Goal: Task Accomplishment & Management: Complete application form

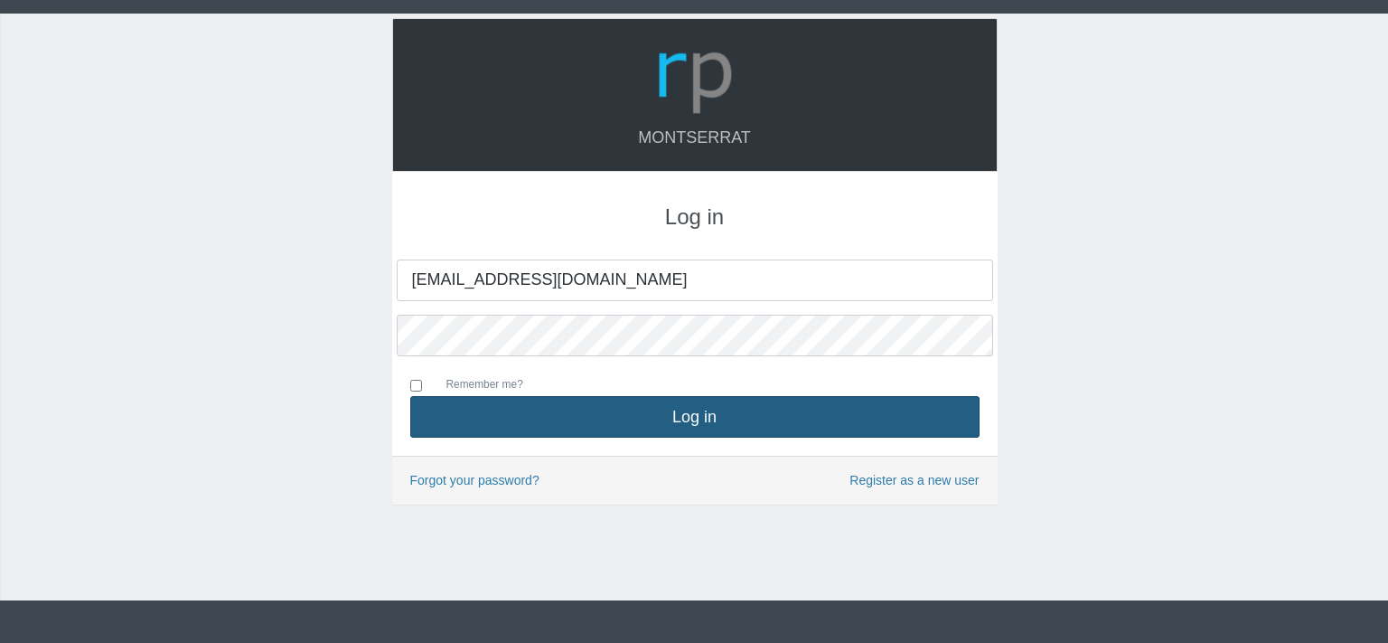
click at [696, 426] on button "Log in" at bounding box center [694, 417] width 569 height 42
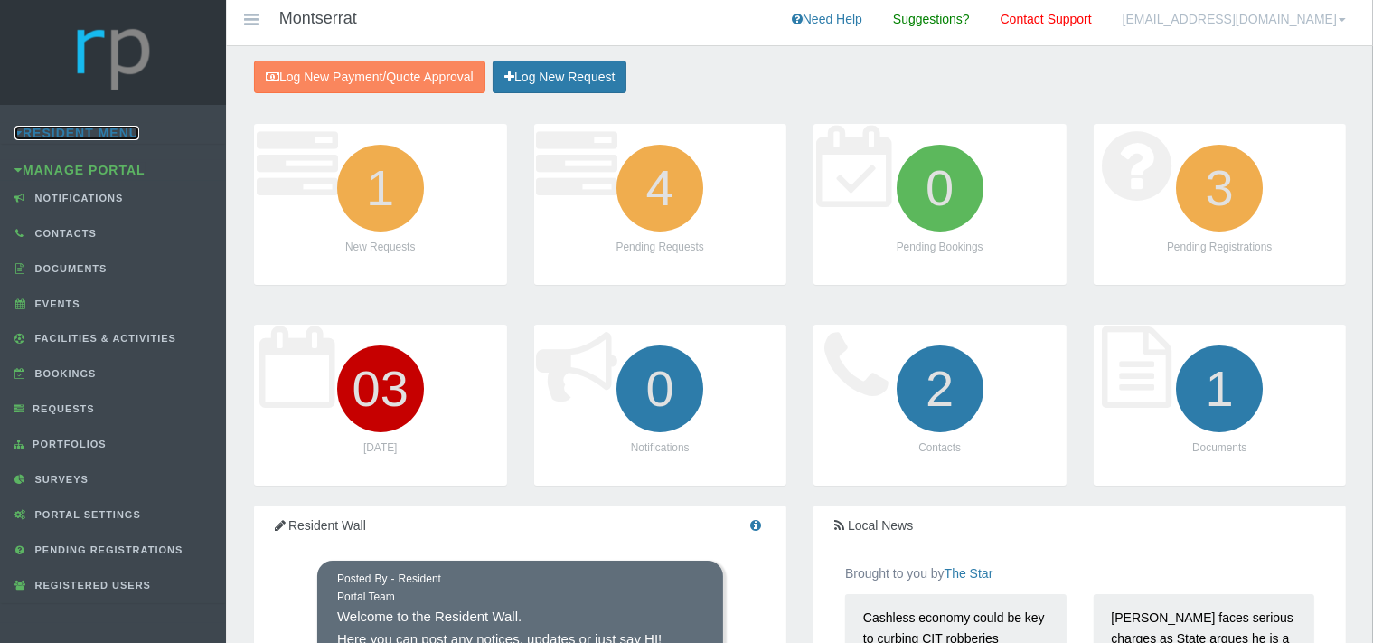
click at [105, 133] on link "Resident Menu" at bounding box center [76, 133] width 125 height 14
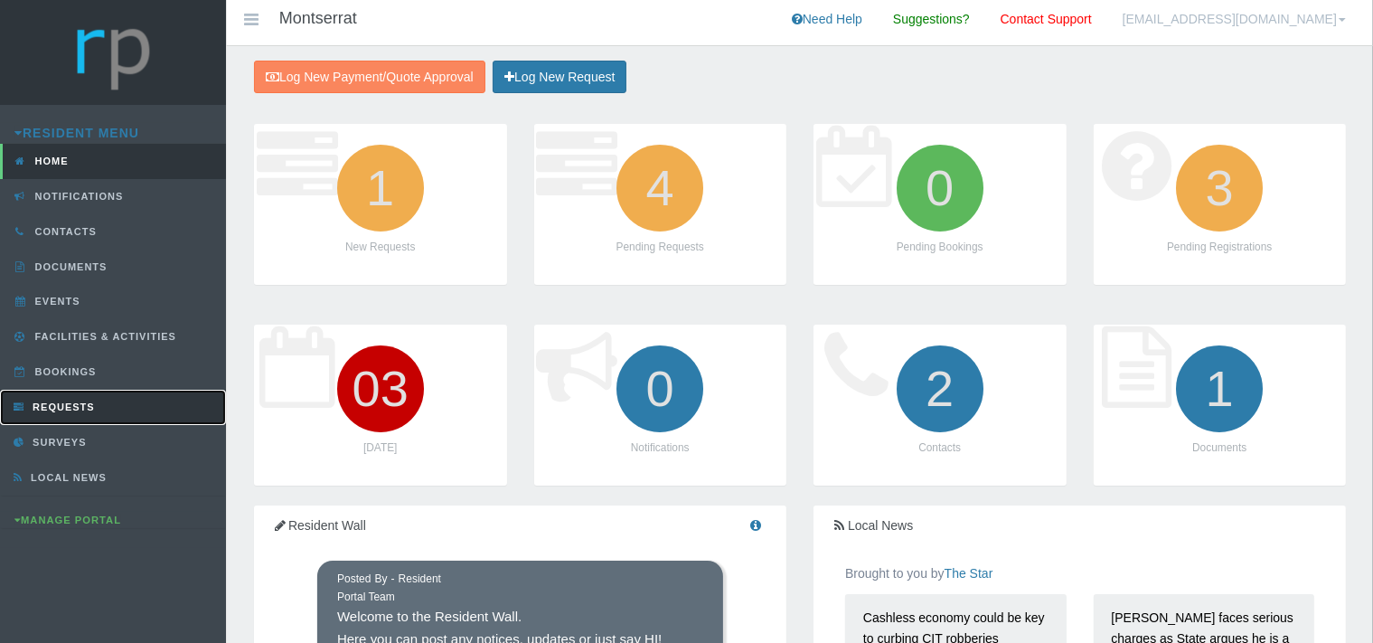
click at [59, 403] on span "Requests" at bounding box center [61, 406] width 67 height 11
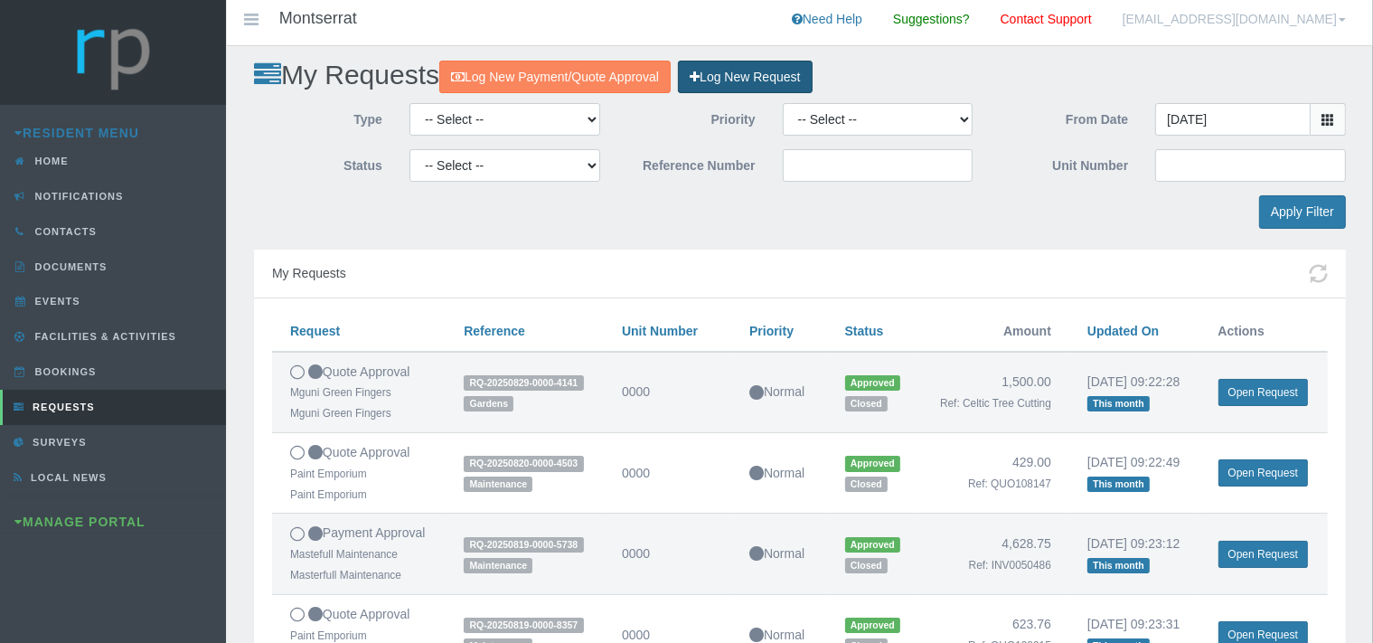
click at [750, 70] on link "Log New Request" at bounding box center [745, 77] width 134 height 33
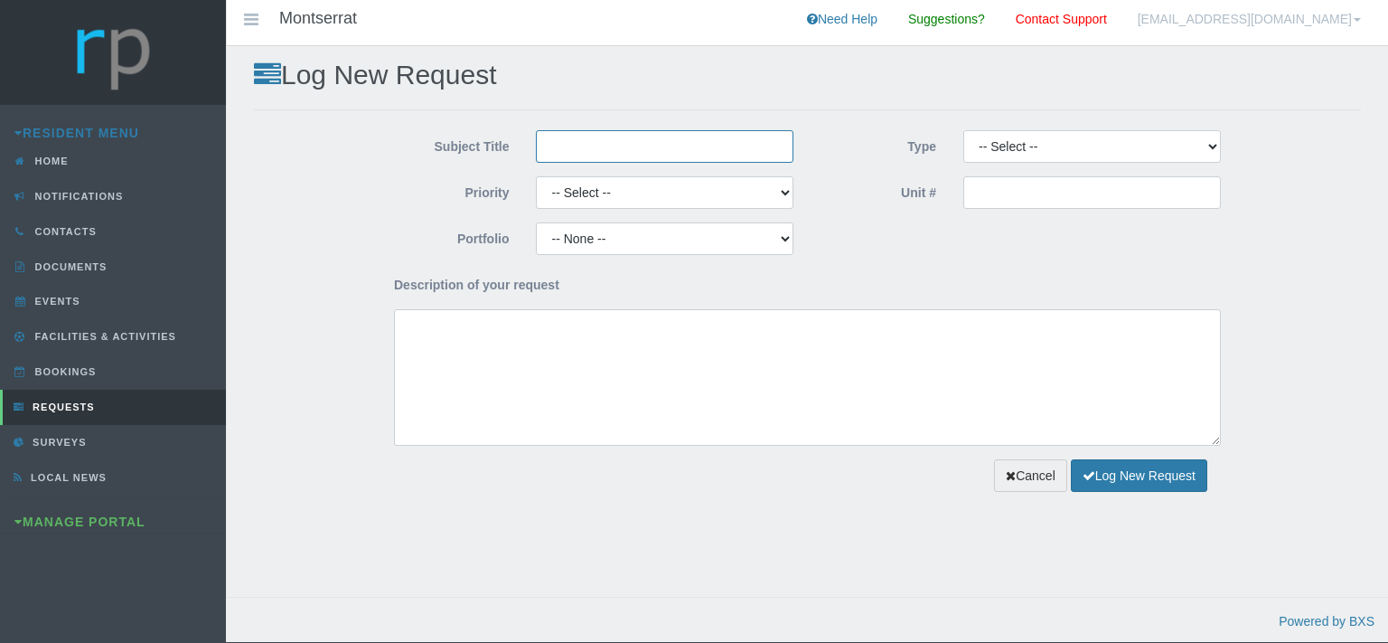
click at [571, 153] on input "Subject Title" at bounding box center [665, 146] width 258 height 33
type input "Paint Emporium"
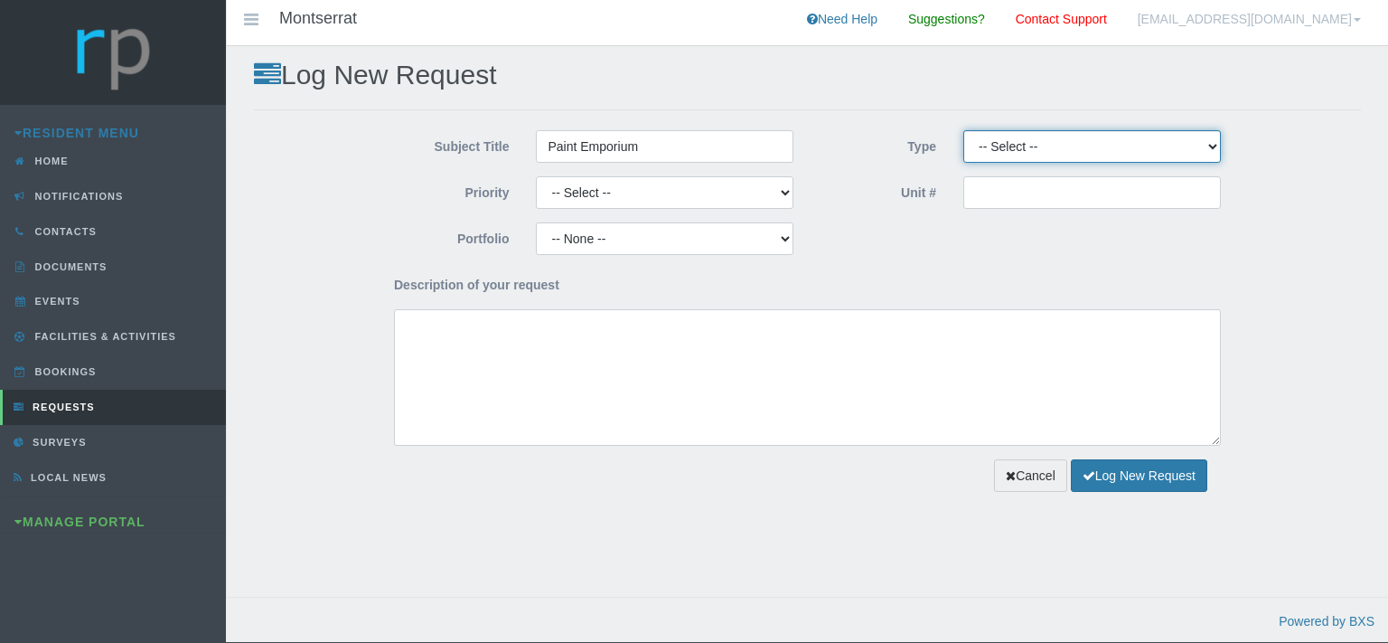
click at [963, 130] on select "-- Select -- Complaint Compliment Enquiry Request for maintenance Other (not li…" at bounding box center [1092, 146] width 258 height 33
select select "QUOTE"
click option "Quote Approval" at bounding box center [0, 0] width 0 height 0
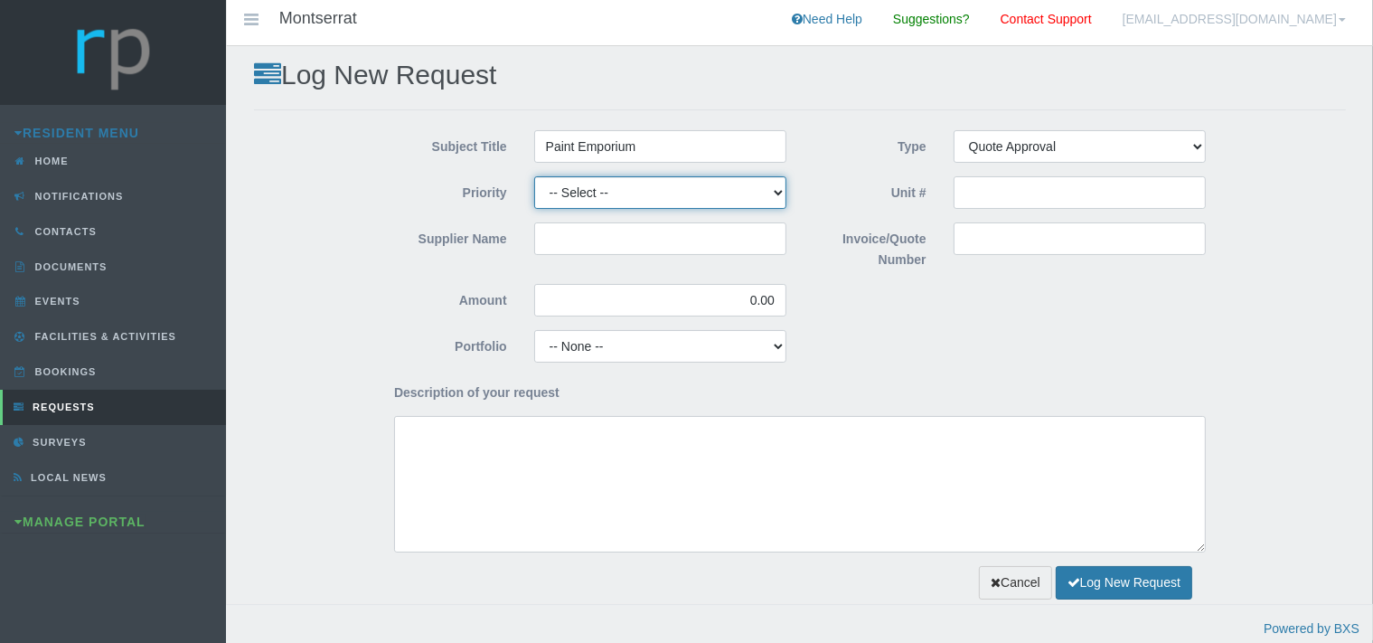
click at [534, 176] on select "-- Select -- High Low Normal" at bounding box center [660, 192] width 252 height 33
select select "MEDIUM"
click option "Normal" at bounding box center [0, 0] width 0 height 0
click at [549, 253] on input "Supplier Name" at bounding box center [660, 238] width 252 height 33
type input "Paint Emporium"
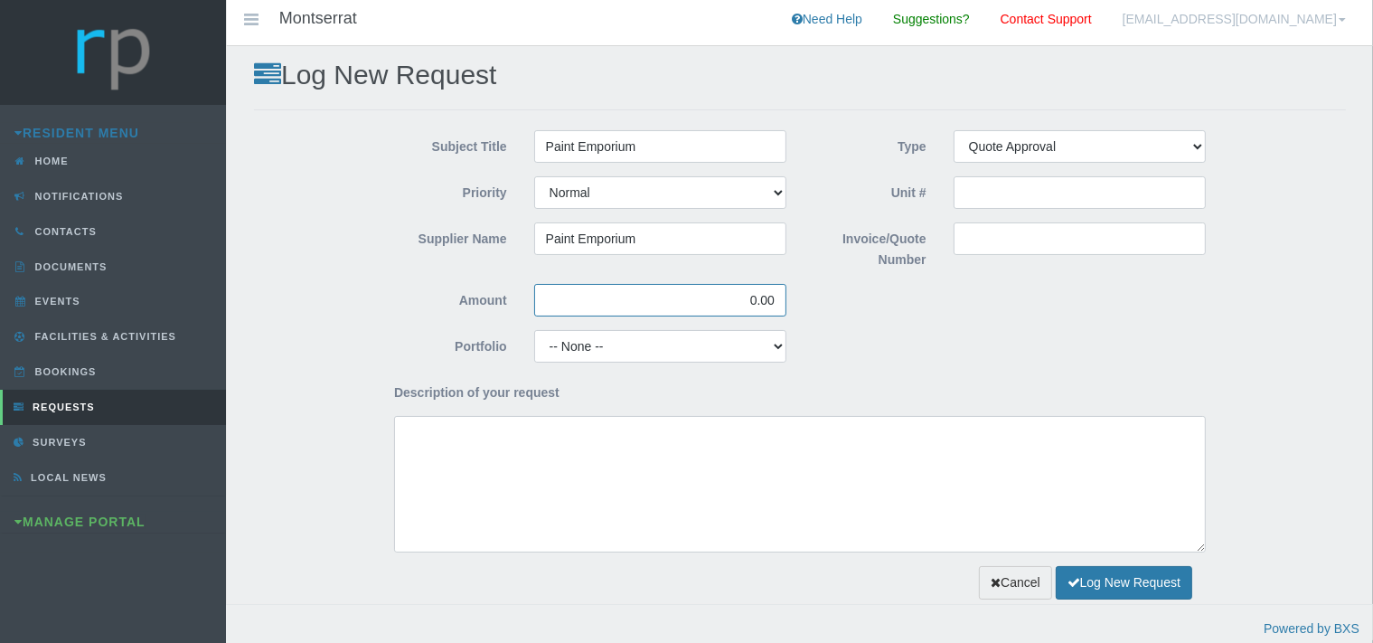
click at [641, 310] on input "0.00" at bounding box center [660, 300] width 252 height 33
type input "0"
type input "0.00"
click at [973, 241] on input "Invoice/Quote Number" at bounding box center [1079, 238] width 252 height 33
paste input "108900"
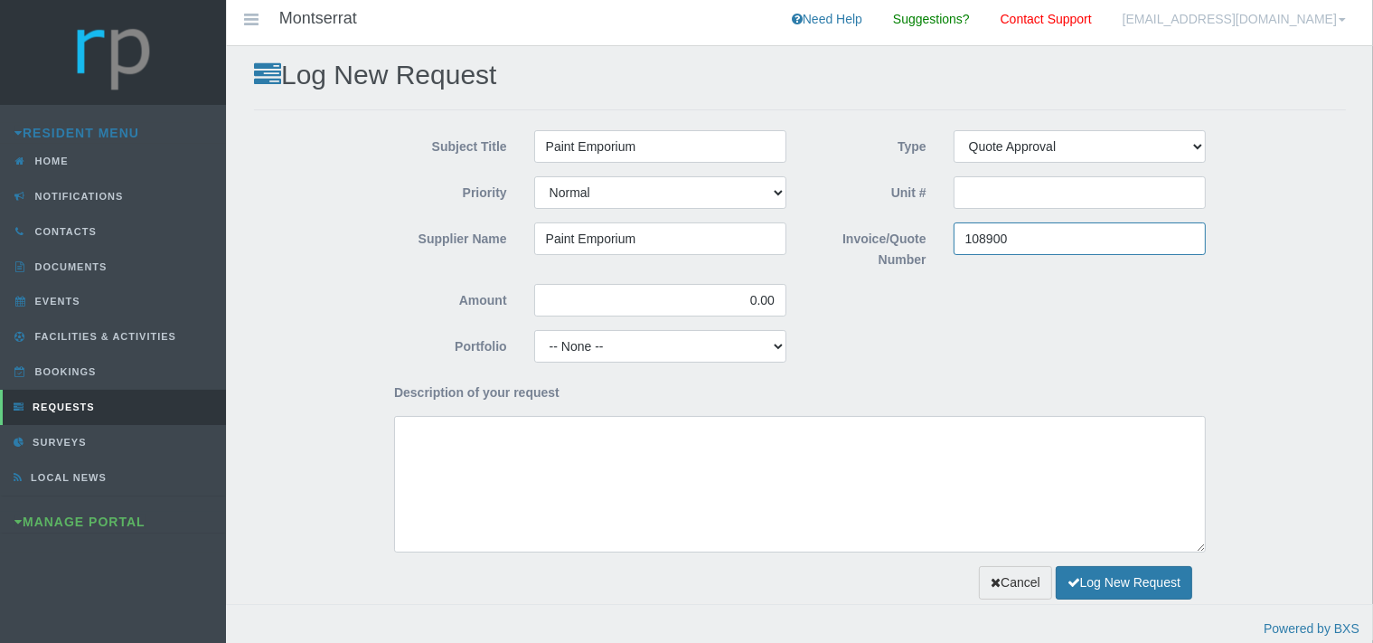
click at [963, 236] on input "108900" at bounding box center [1079, 238] width 252 height 33
type input "108900"
drag, startPoint x: 779, startPoint y: 295, endPoint x: 741, endPoint y: 292, distance: 38.1
click at [741, 292] on input "0.00" at bounding box center [660, 300] width 252 height 33
type input "2,274.64"
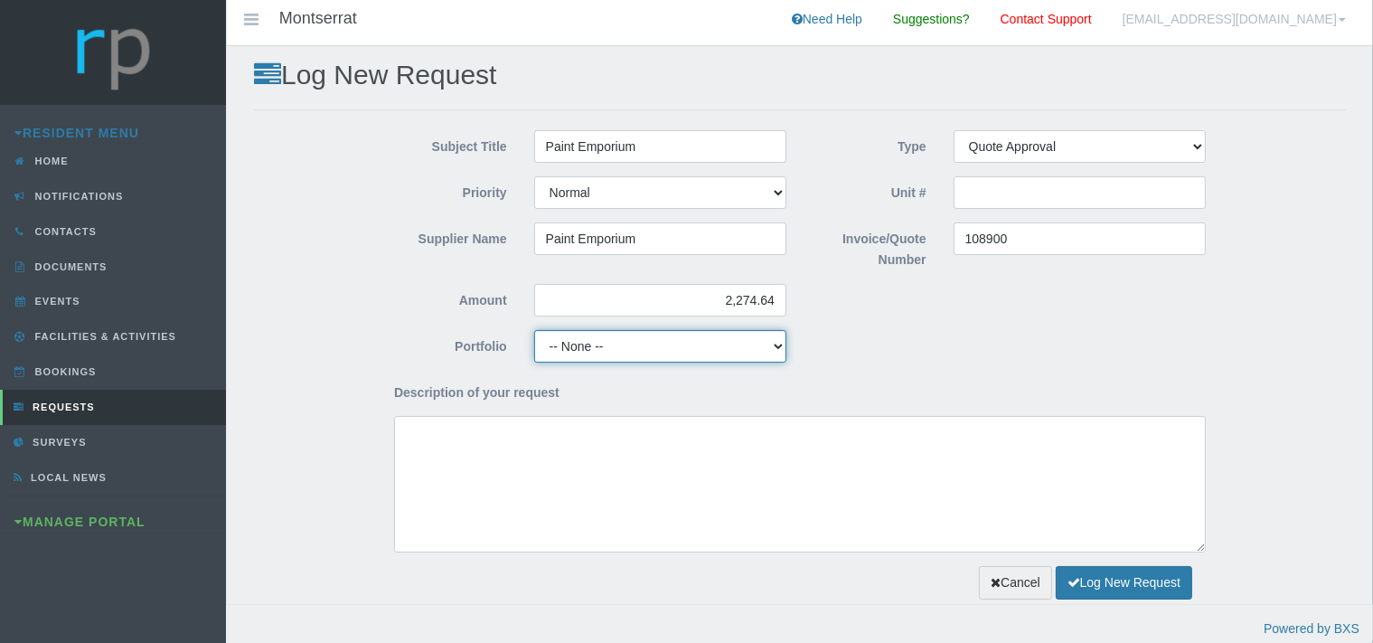
click at [534, 330] on select "-- None -- Aesthetics Chairperson Communication Compliance / Rules and Regulati…" at bounding box center [660, 346] width 252 height 33
drag, startPoint x: 638, startPoint y: 345, endPoint x: 975, endPoint y: 266, distance: 346.3
click at [963, 243] on input "108900" at bounding box center [1079, 238] width 252 height 33
type input "QUO108900"
click at [534, 330] on select "-- None -- Aesthetics Chairperson Communication Compliance / Rules and Regulati…" at bounding box center [660, 346] width 252 height 33
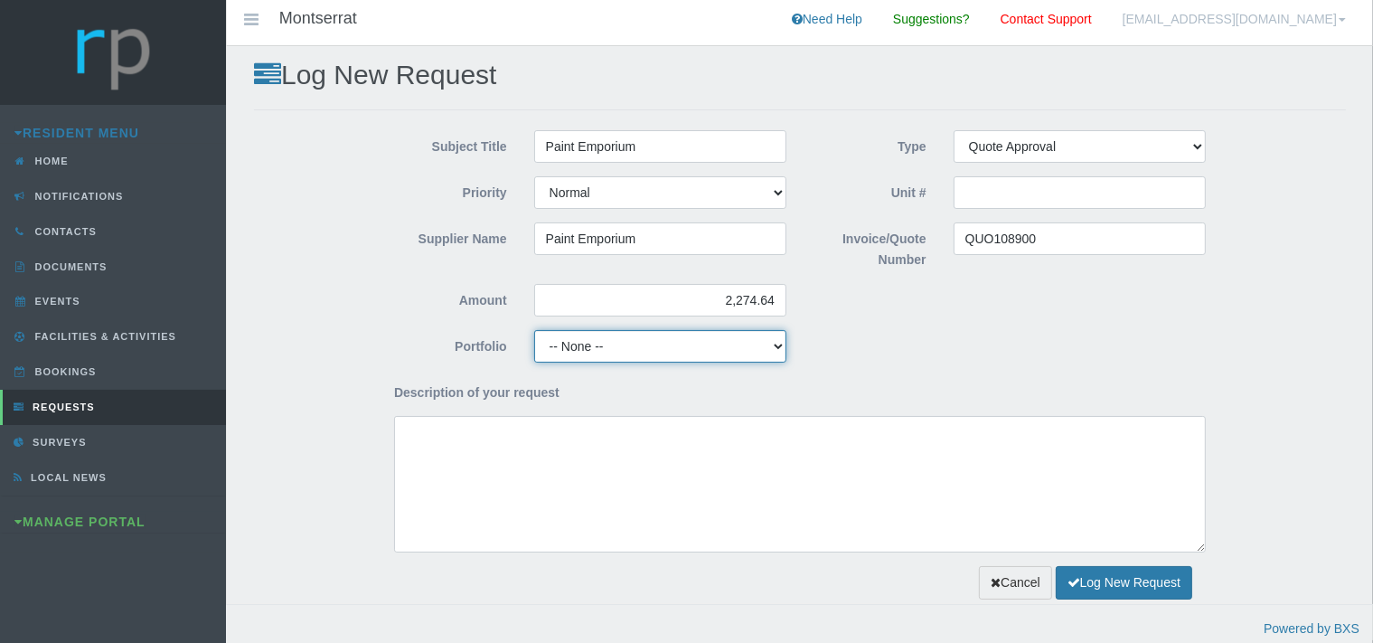
select select "FINANCE"
click option "Finance" at bounding box center [0, 0] width 0 height 0
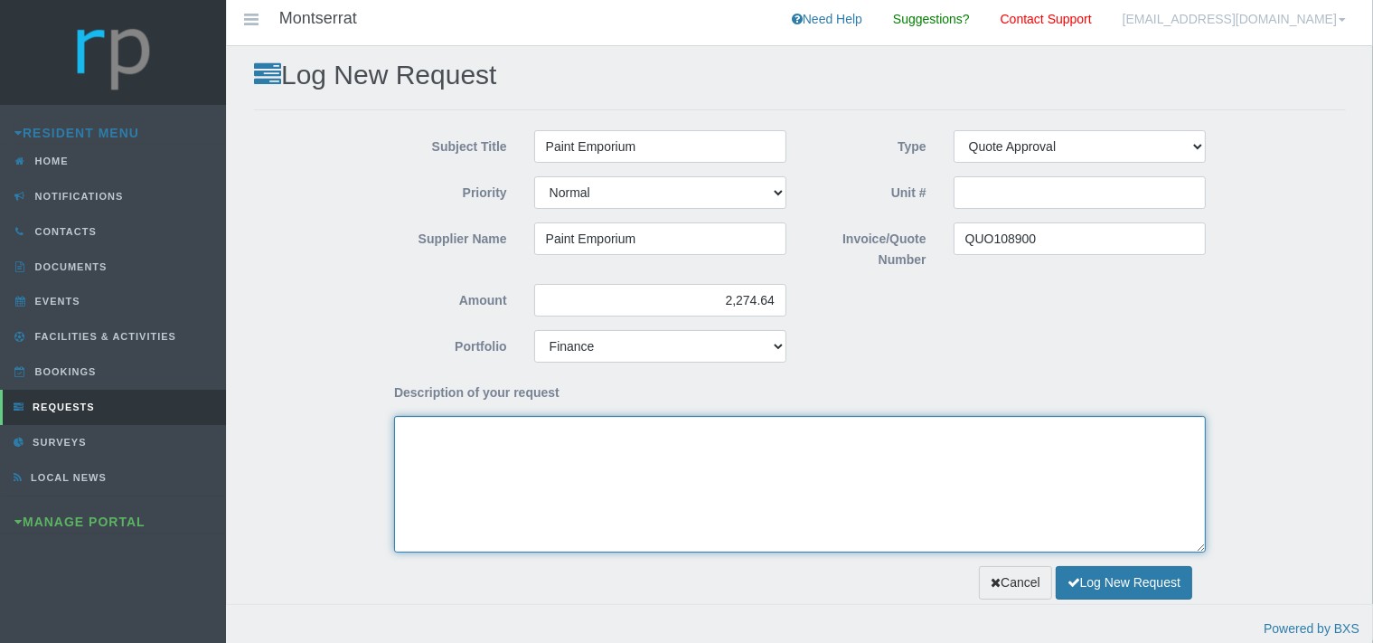
click at [506, 445] on textarea "Description of your request" at bounding box center [799, 484] width 811 height 136
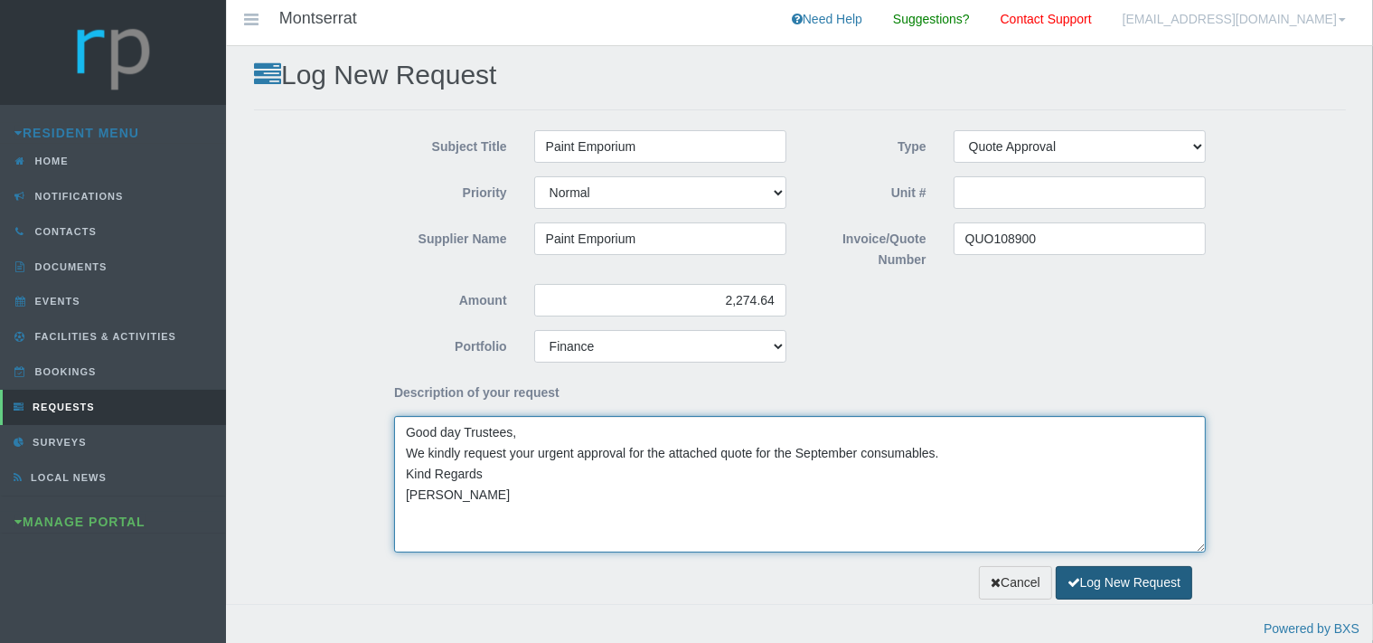
type textarea "Good day Trustees, We kindly request your urgent approval for the attached quot…"
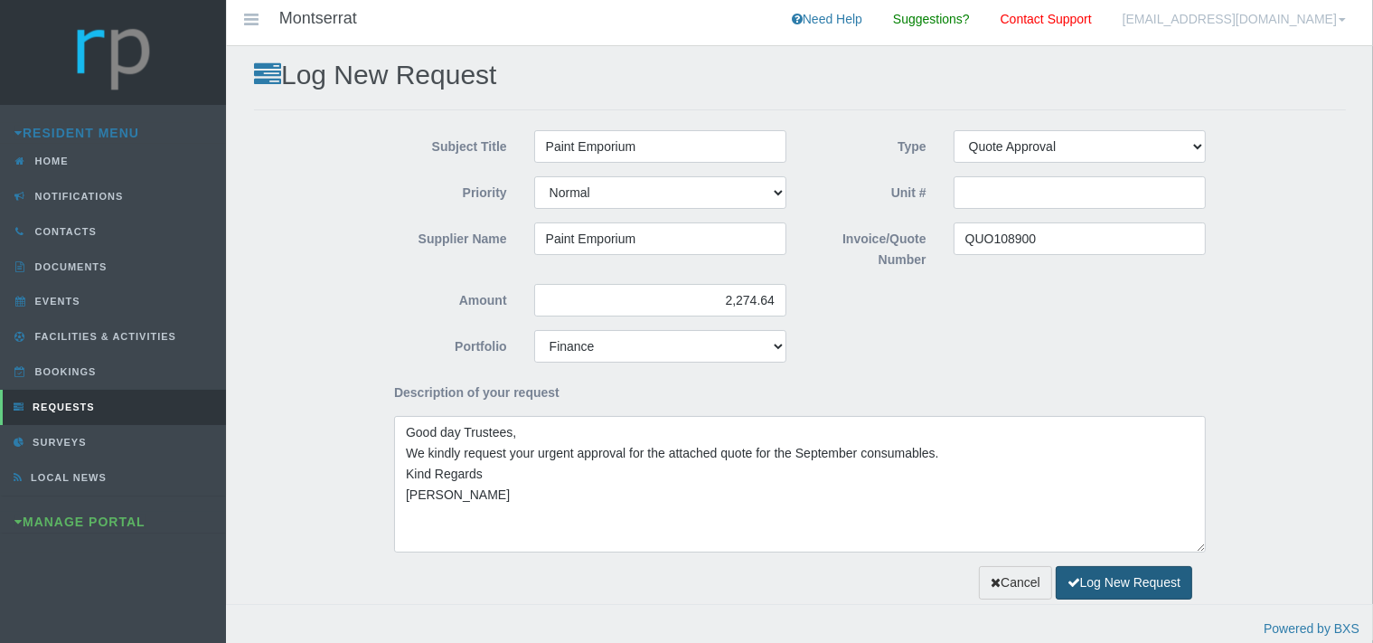
click at [1079, 577] on button "Log New Request" at bounding box center [1123, 582] width 136 height 33
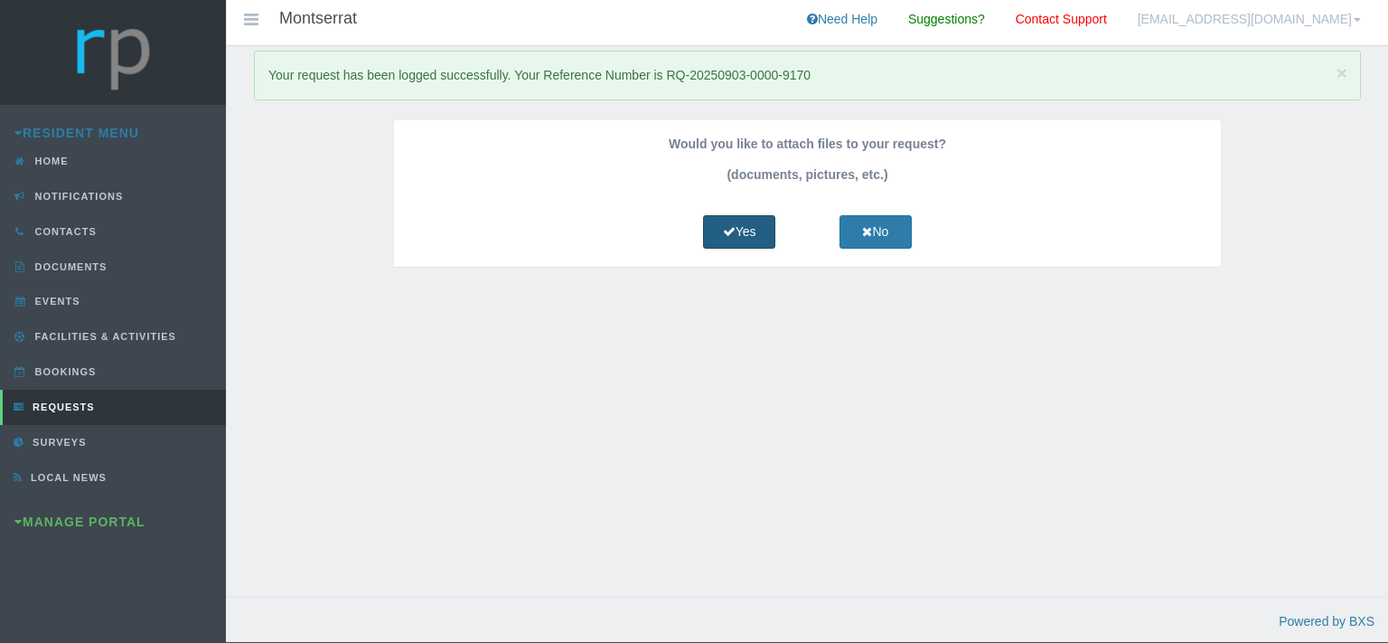
click at [728, 230] on icon at bounding box center [729, 231] width 13 height 13
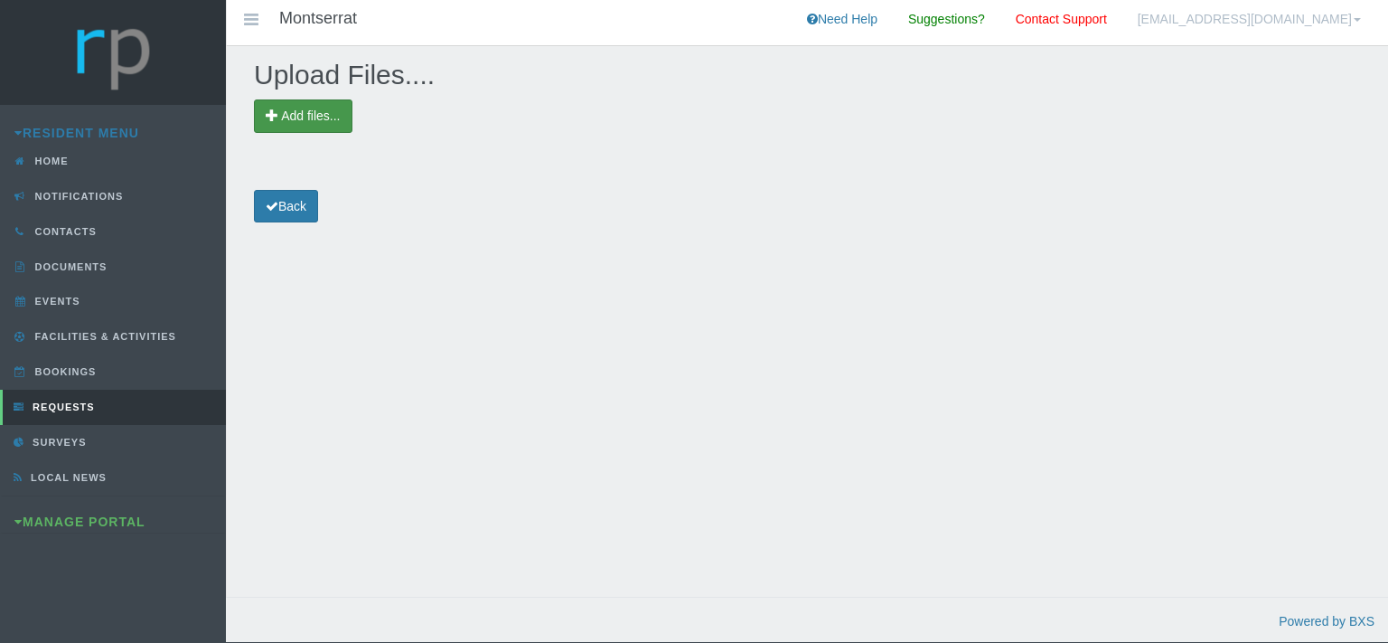
click at [324, 114] on span "Add files..." at bounding box center [310, 115] width 59 height 14
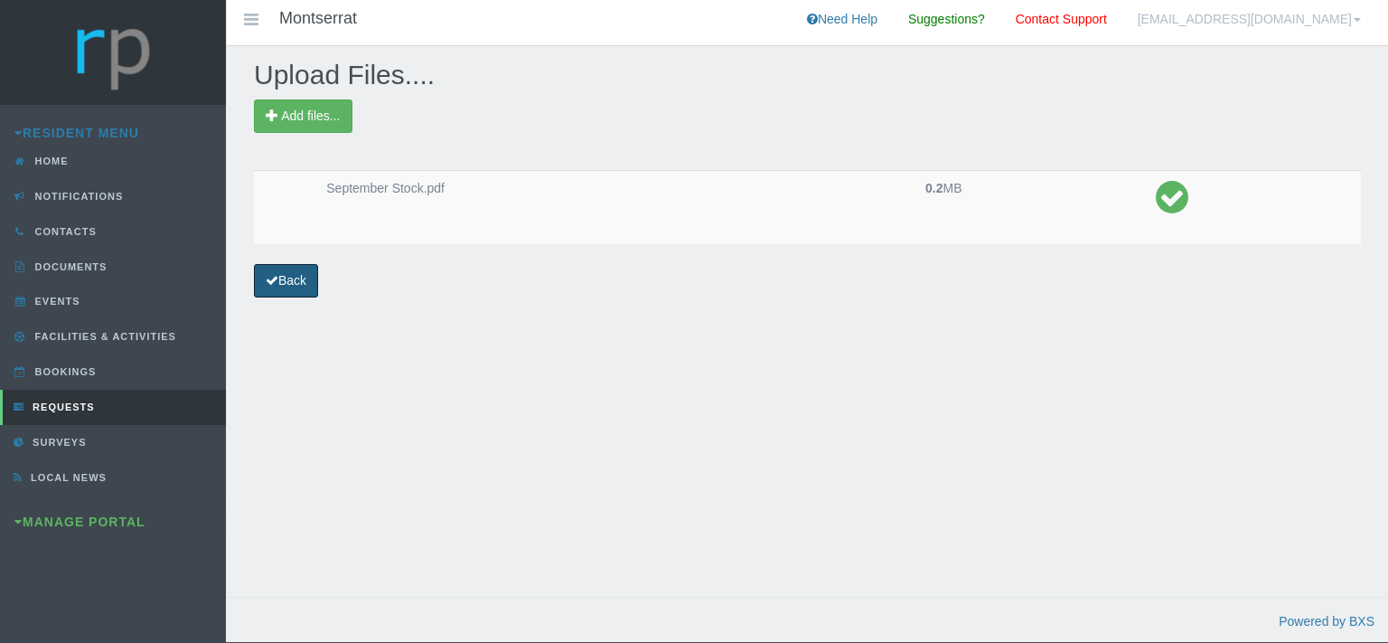
drag, startPoint x: 304, startPoint y: 284, endPoint x: 497, endPoint y: 531, distance: 314.2
click at [303, 284] on link "Back" at bounding box center [286, 280] width 64 height 33
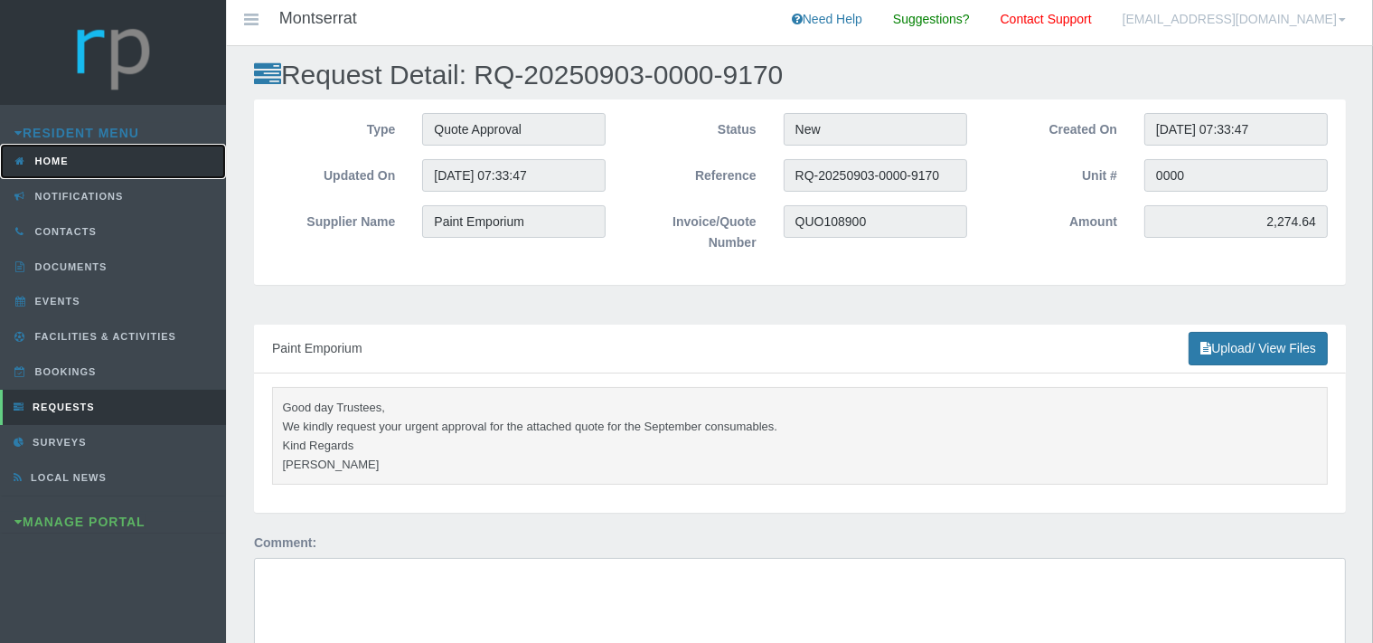
click at [63, 155] on link "Home" at bounding box center [113, 161] width 226 height 35
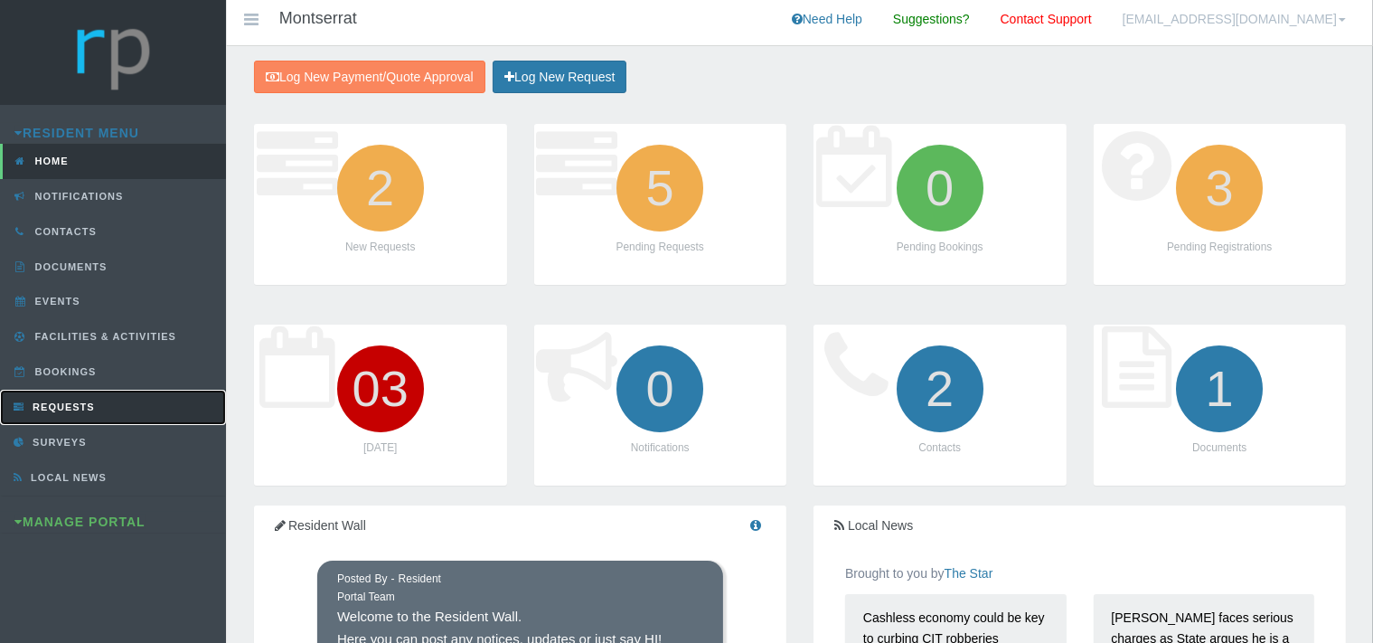
click at [92, 398] on link "Requests" at bounding box center [113, 406] width 226 height 35
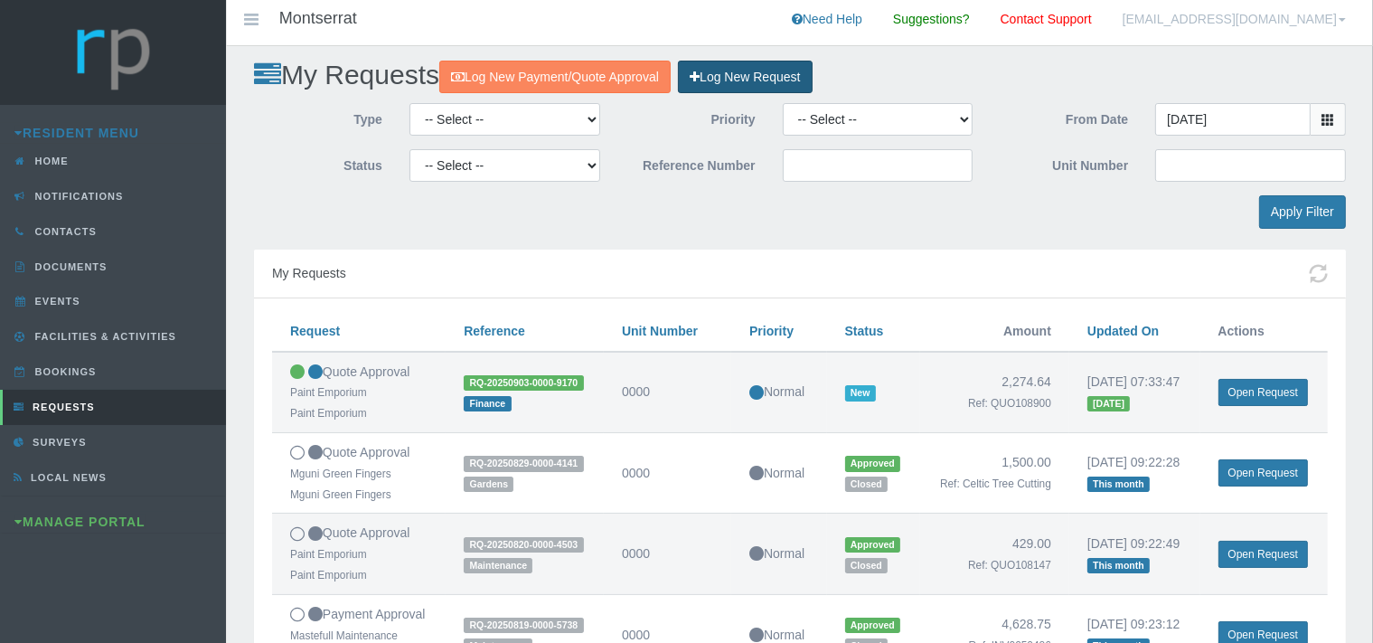
click at [772, 78] on link "Log New Request" at bounding box center [745, 77] width 134 height 33
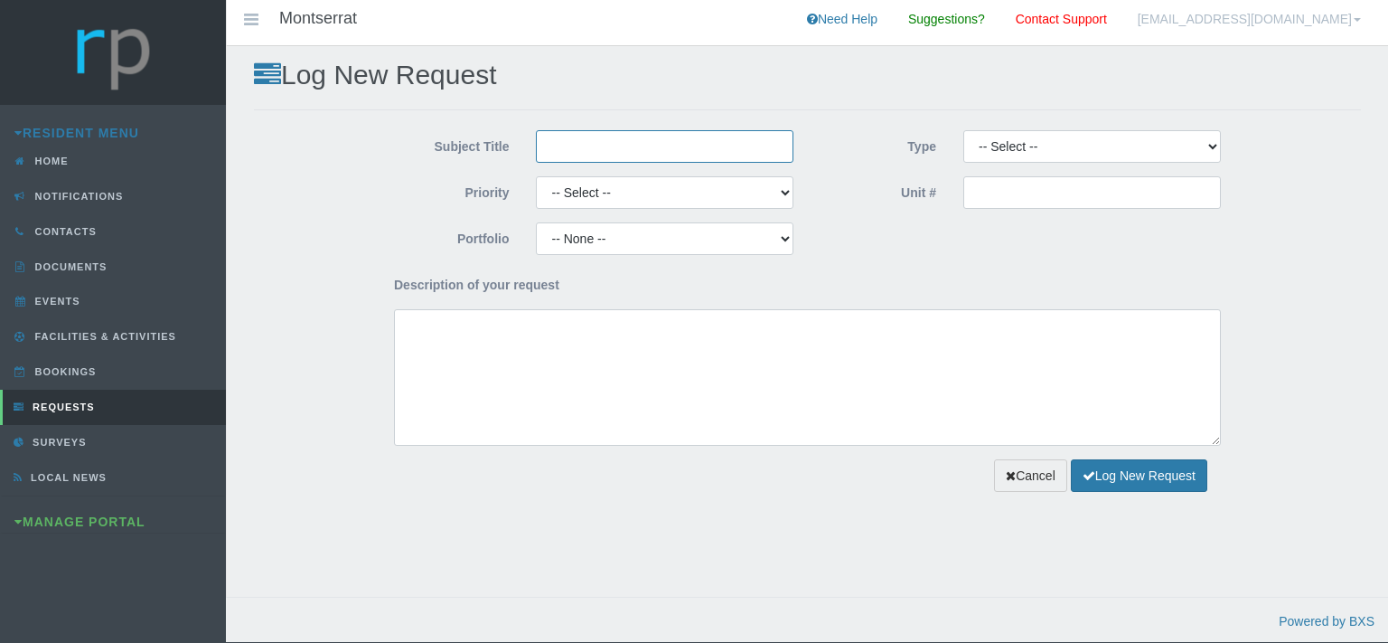
click at [567, 150] on input "Subject Title" at bounding box center [665, 146] width 258 height 33
type input "Mastefull Maintenance"
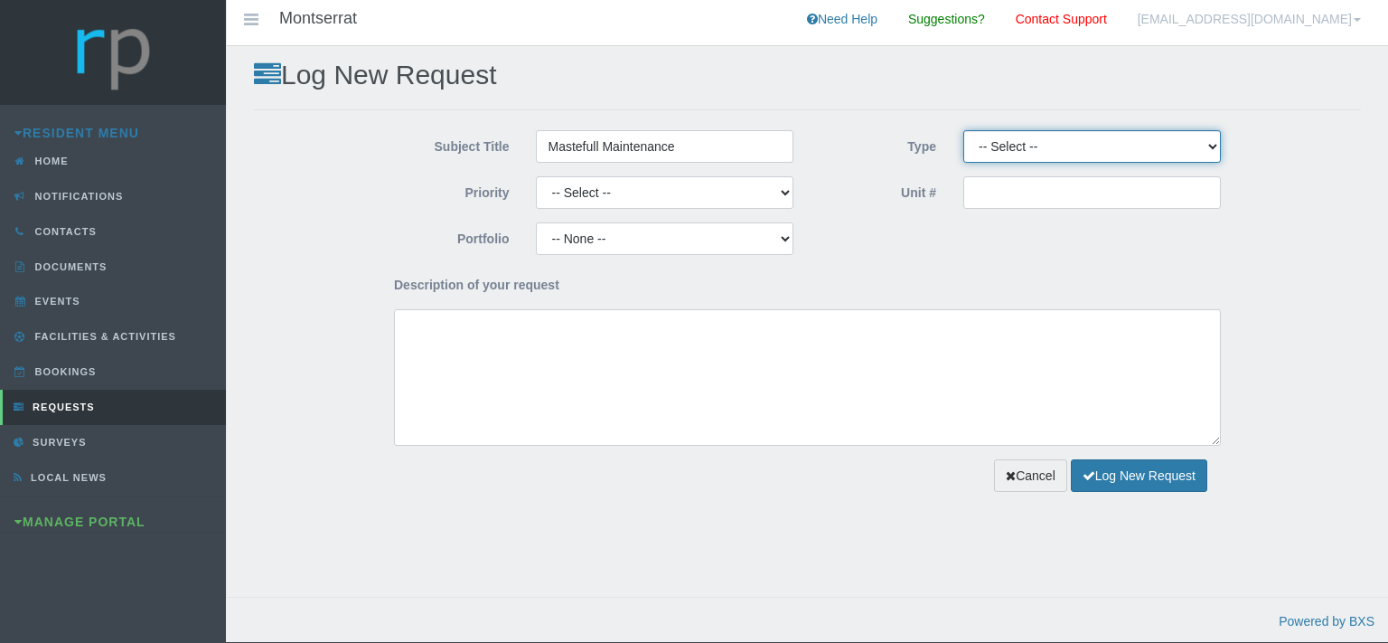
click at [963, 130] on select "-- Select -- Complaint Compliment Enquiry Request for maintenance Other (not li…" at bounding box center [1092, 146] width 258 height 33
select select "QUOTE"
click option "Quote Approval" at bounding box center [0, 0] width 0 height 0
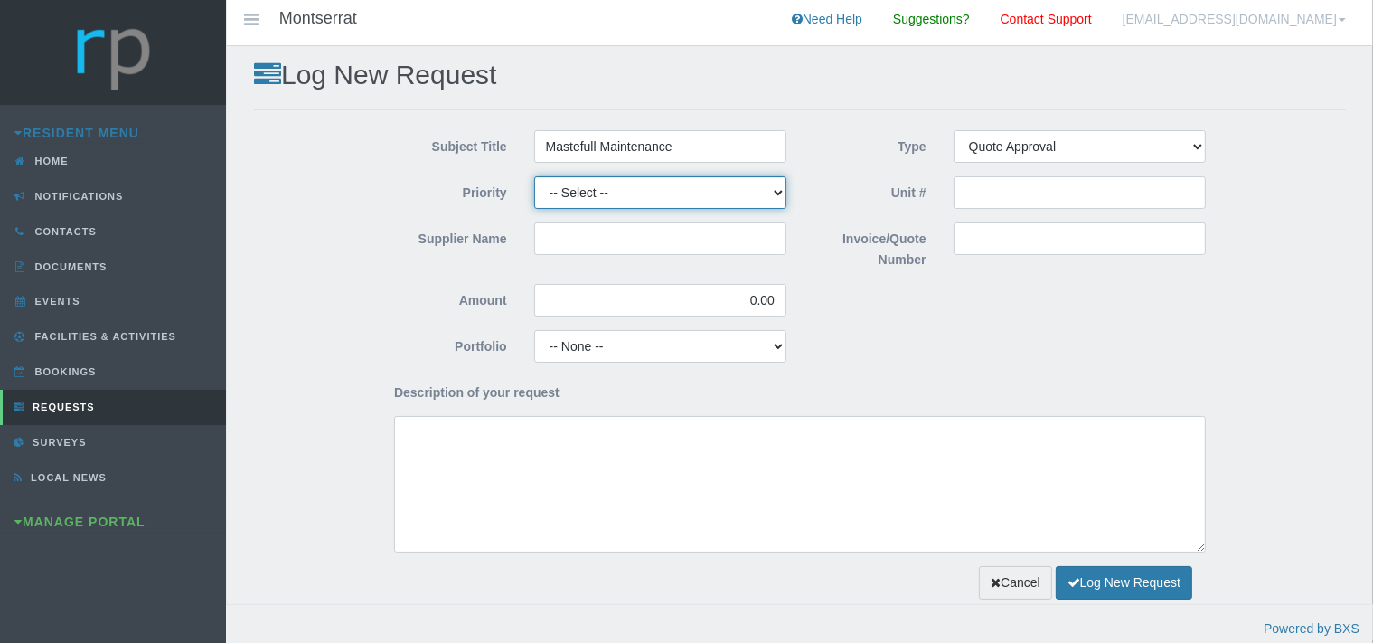
click at [534, 176] on select "-- Select -- High Low Normal" at bounding box center [660, 192] width 252 height 33
select select "MEDIUM"
click option "Normal" at bounding box center [0, 0] width 0 height 0
click at [588, 237] on input "Supplier Name" at bounding box center [660, 238] width 252 height 33
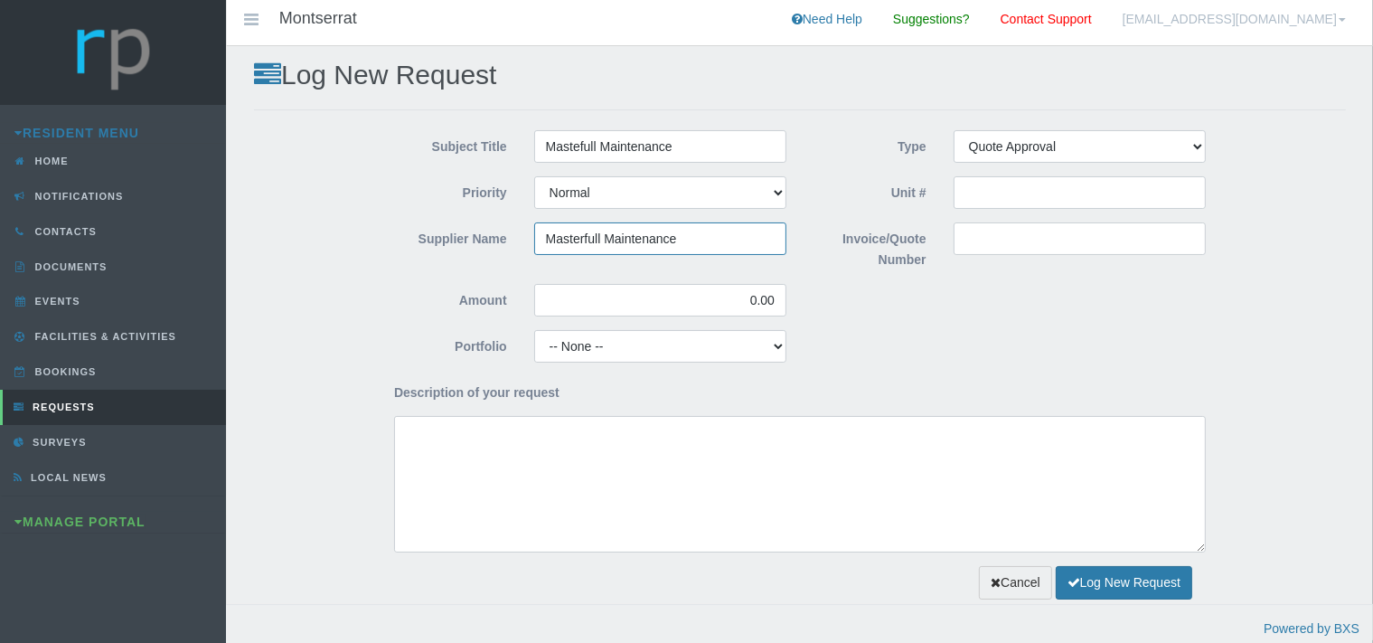
type input "Masterfull Maintenance"
click at [987, 239] on input "Invoice/Quote Number" at bounding box center [1079, 238] width 252 height 33
paste input "QUO0032834"
type input "QUO0032834"
drag, startPoint x: 777, startPoint y: 304, endPoint x: 719, endPoint y: 303, distance: 57.8
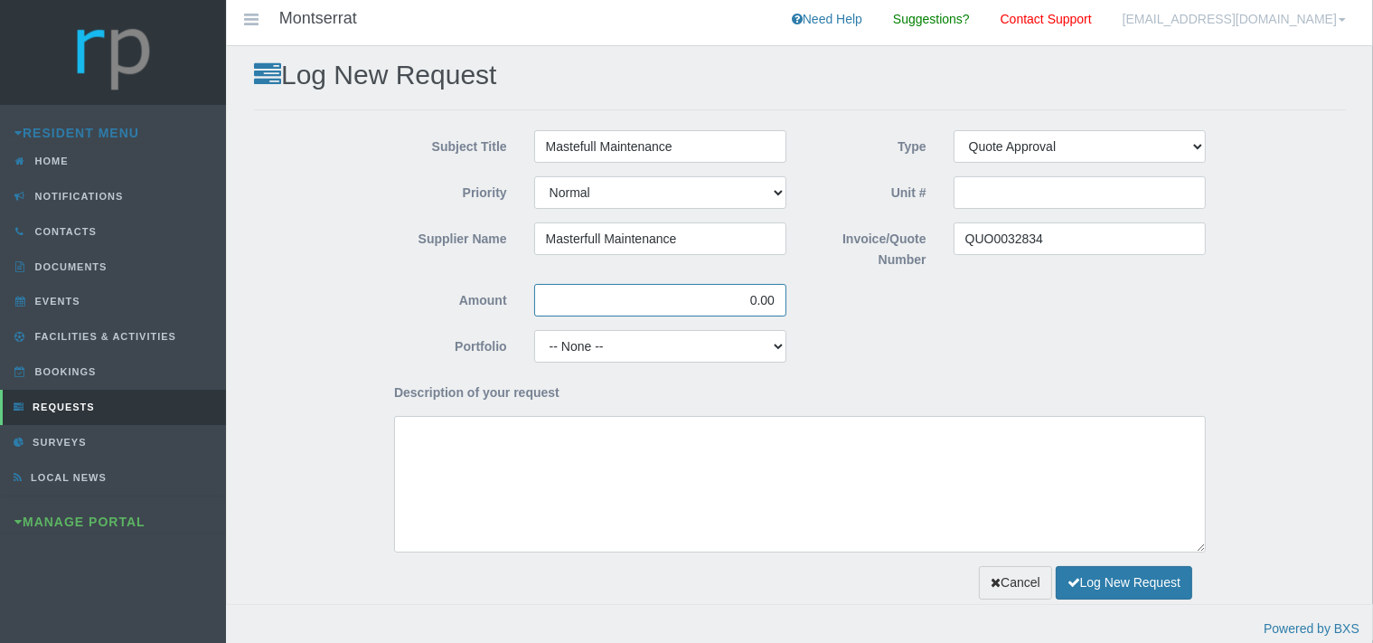
click at [721, 301] on input "0.00" at bounding box center [660, 300] width 252 height 33
type input "5,076.86"
click at [534, 330] on select "-- None -- Aesthetics Chairperson Communication Compliance / Rules and Regulati…" at bounding box center [660, 346] width 252 height 33
select select "GARDENS"
click option "Gardens" at bounding box center [0, 0] width 0 height 0
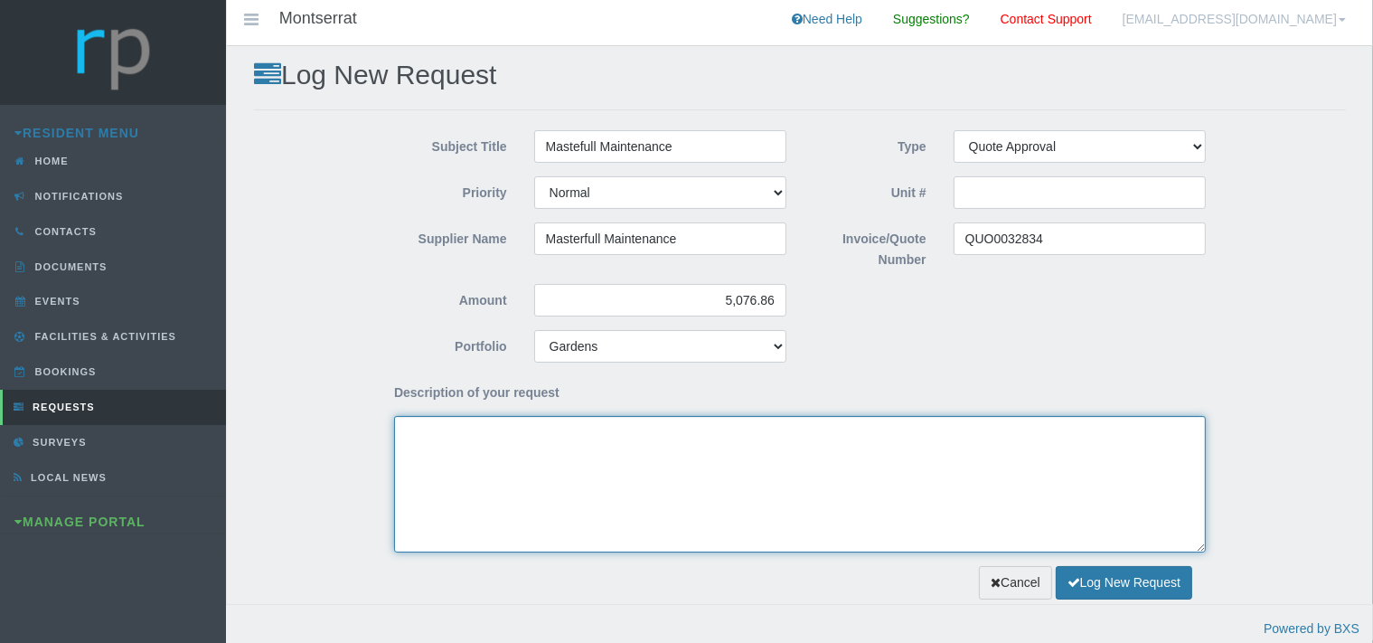
click at [508, 475] on textarea "Description of your request" at bounding box center [799, 484] width 811 height 136
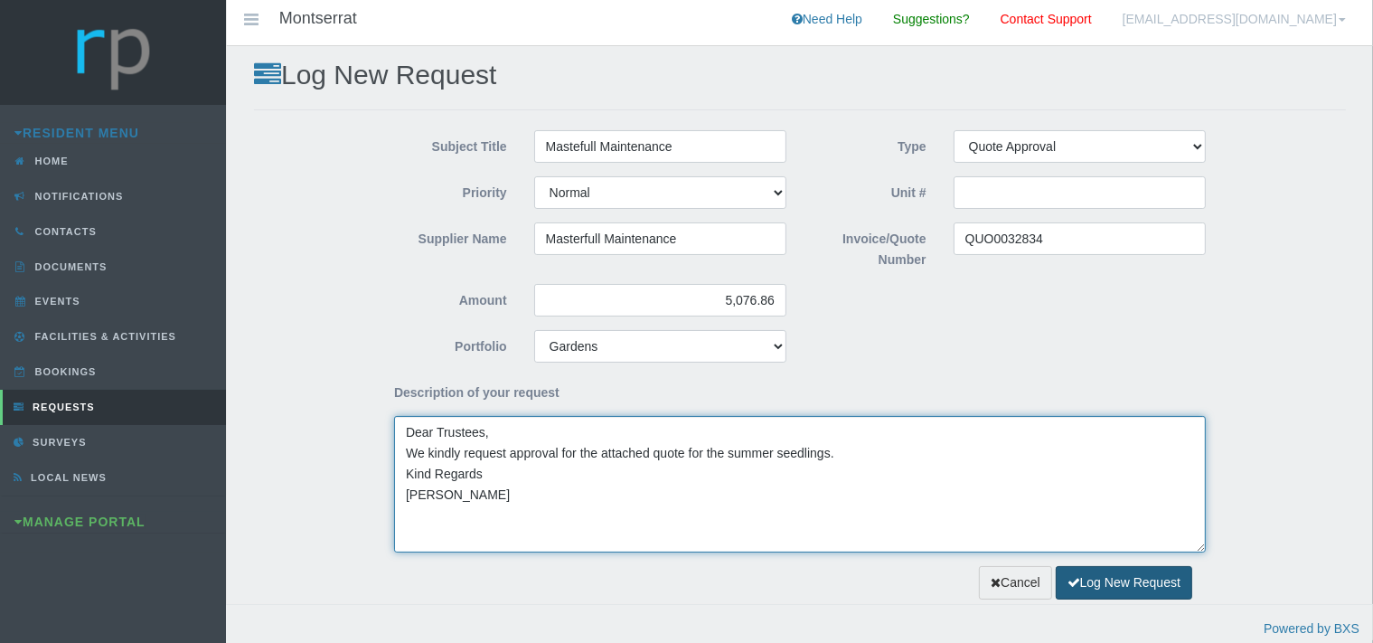
type textarea "Dear Trustees, We kindly request approval for the attached quote for the summer…"
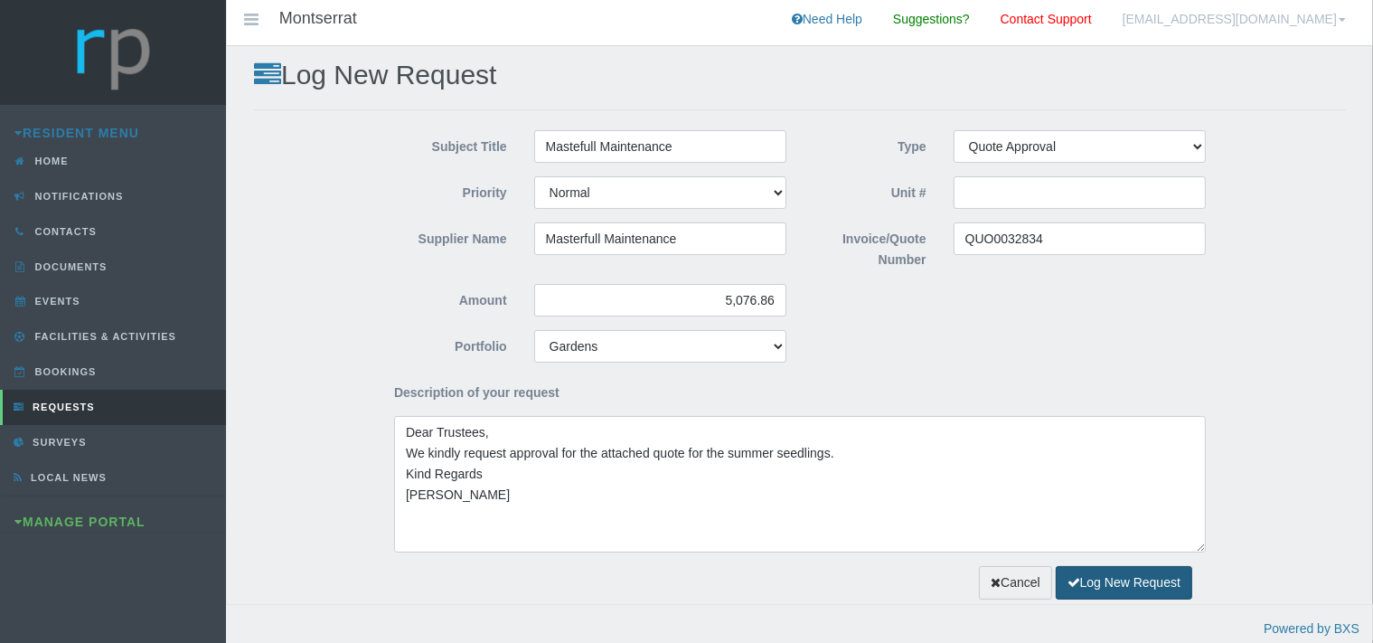
click at [1142, 579] on button "Log New Request" at bounding box center [1123, 582] width 136 height 33
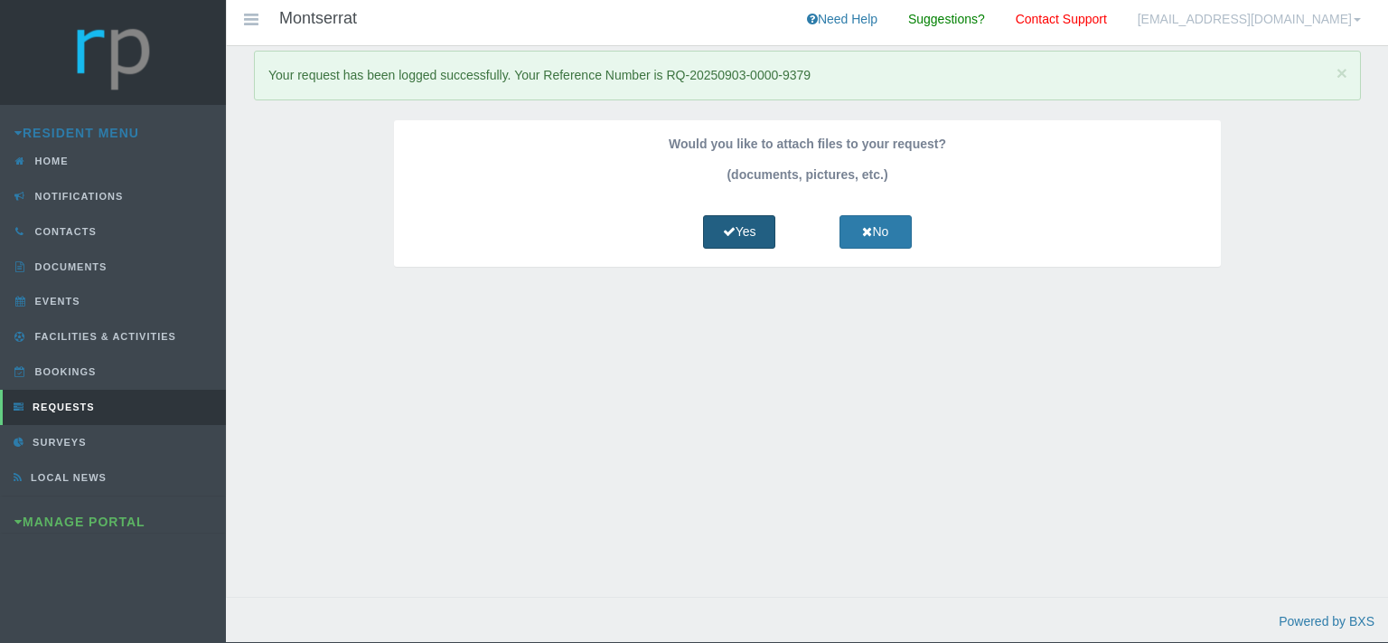
click at [749, 236] on link "Yes" at bounding box center [739, 231] width 72 height 33
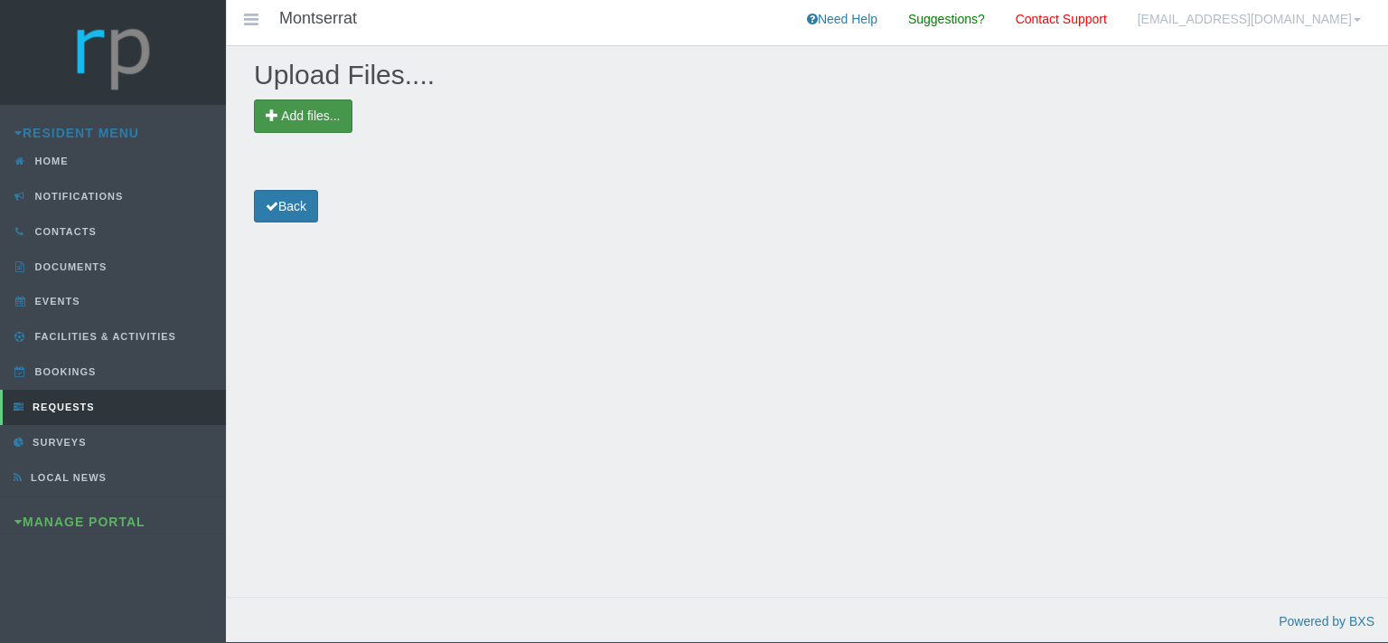
click at [338, 114] on span "Add files..." at bounding box center [310, 115] width 59 height 14
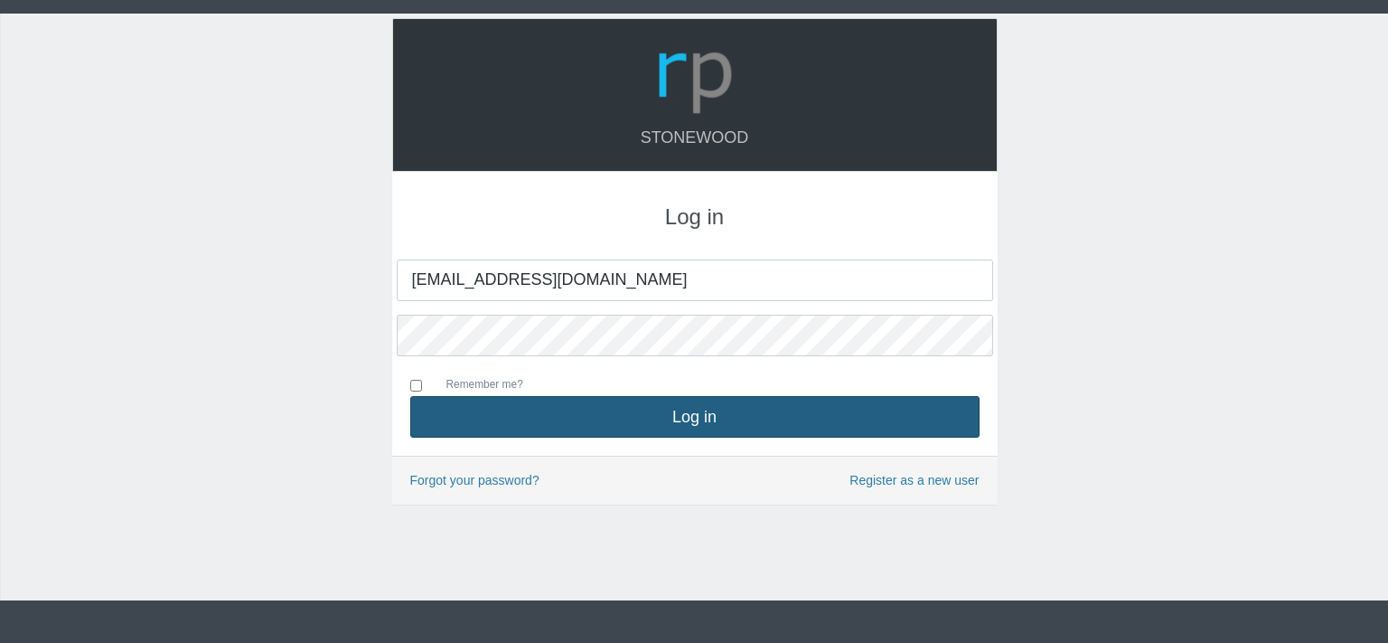
type input "[EMAIL_ADDRESS][DOMAIN_NAME]"
click at [671, 415] on button "Log in" at bounding box center [694, 417] width 569 height 42
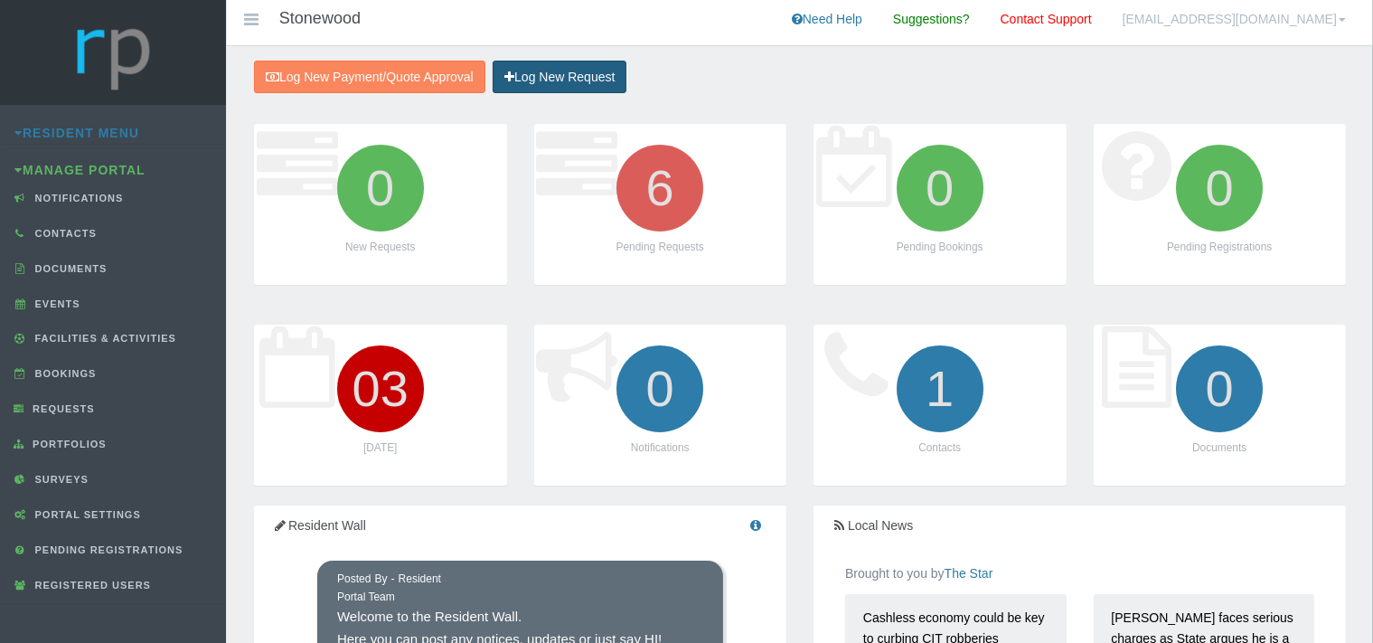
click at [584, 78] on link "Log New Request" at bounding box center [559, 77] width 134 height 33
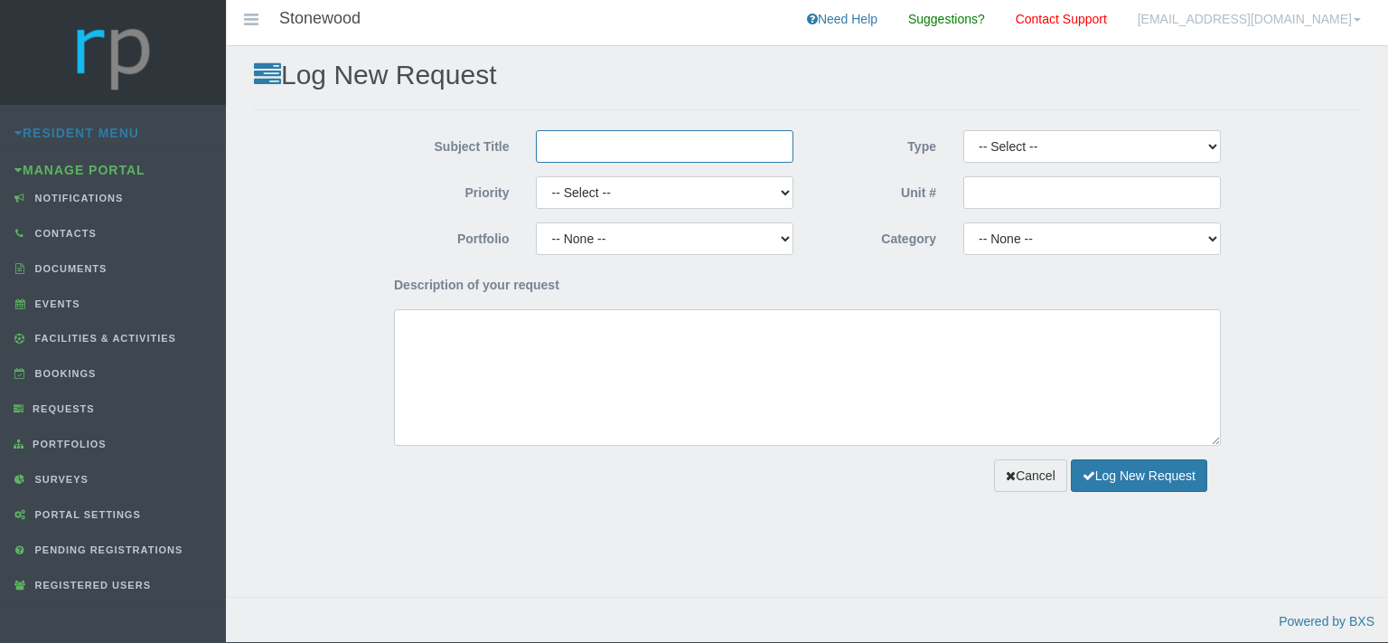
click at [583, 145] on input "Subject Title" at bounding box center [665, 146] width 258 height 33
type input "Mastefull Maintenance"
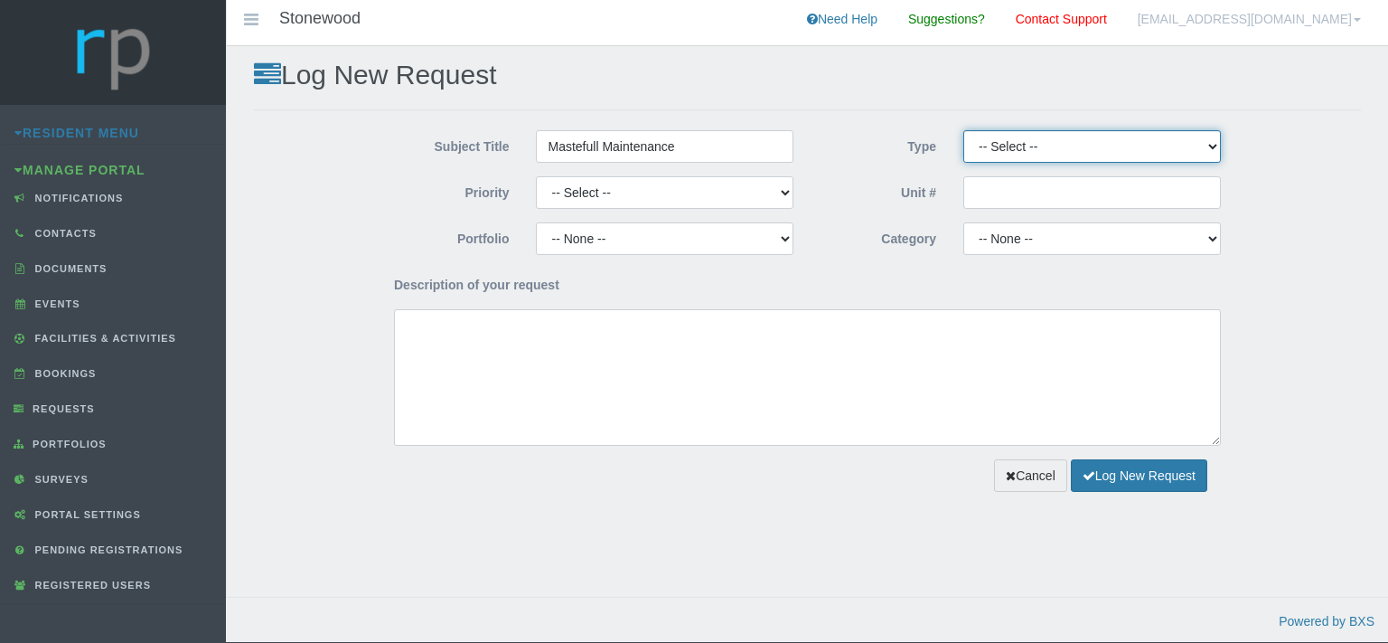
click at [963, 130] on select "-- Select -- Complaint Compliment Enquiry Request for maintenance Other (not li…" at bounding box center [1092, 146] width 258 height 33
select select "QUOTE"
click option "Quote Approval" at bounding box center [0, 0] width 0 height 0
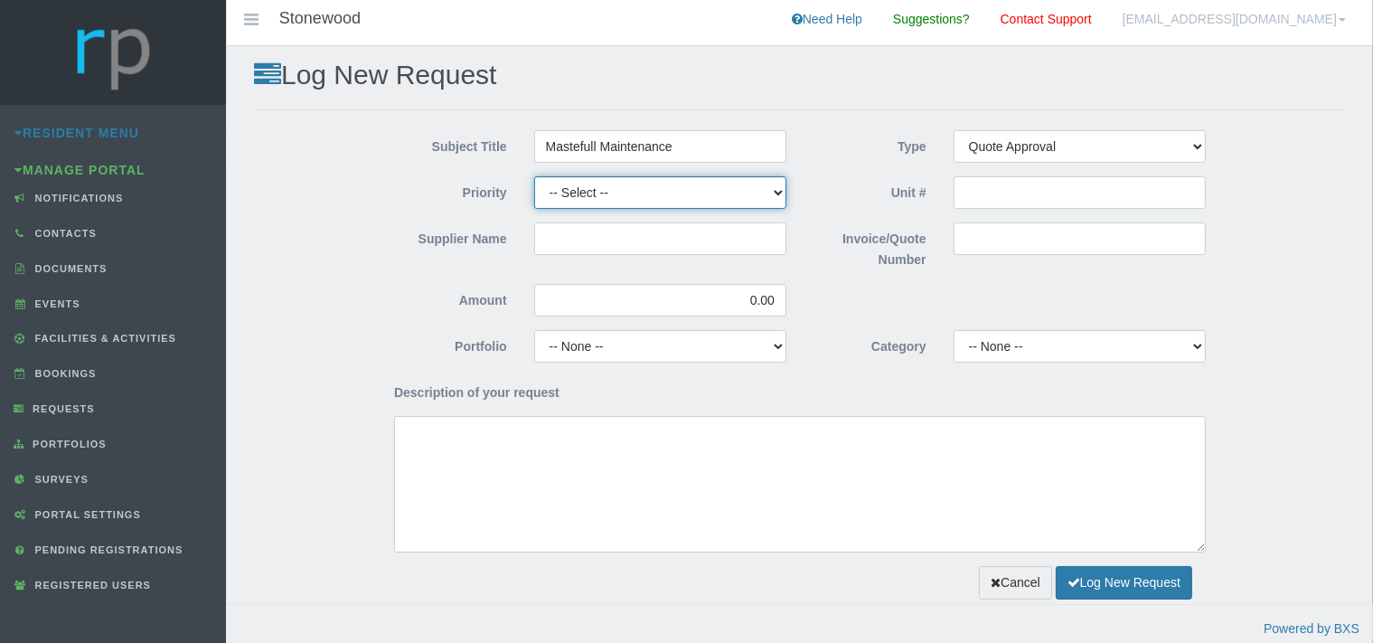
click at [534, 176] on select "-- Select -- High Low Normal" at bounding box center [660, 192] width 252 height 33
select select "MEDIUM"
click option "Normal" at bounding box center [0, 0] width 0 height 0
click at [566, 249] on input "Supplier Name" at bounding box center [660, 238] width 252 height 33
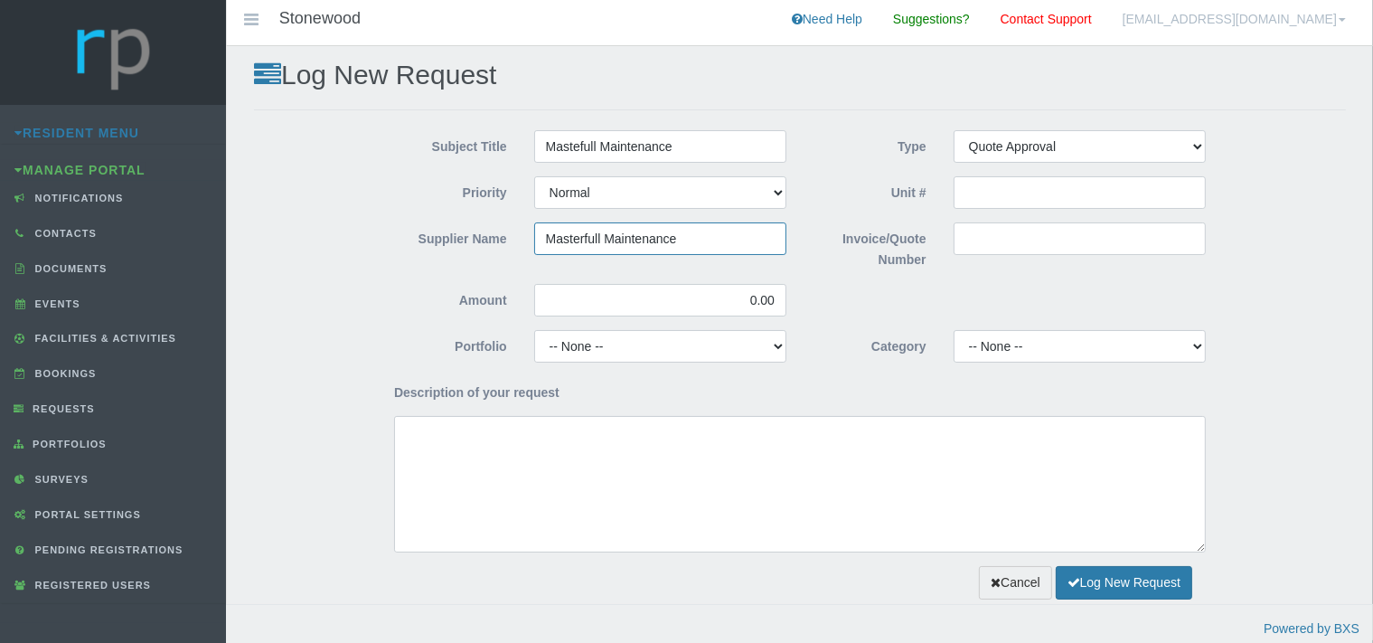
type input "Masterfull Maintenance"
click at [985, 232] on input "Invoice/Quote Number" at bounding box center [1079, 238] width 252 height 33
paste input "QUO0032844"
type input "QUO0032844"
drag, startPoint x: 779, startPoint y: 300, endPoint x: 722, endPoint y: 305, distance: 57.2
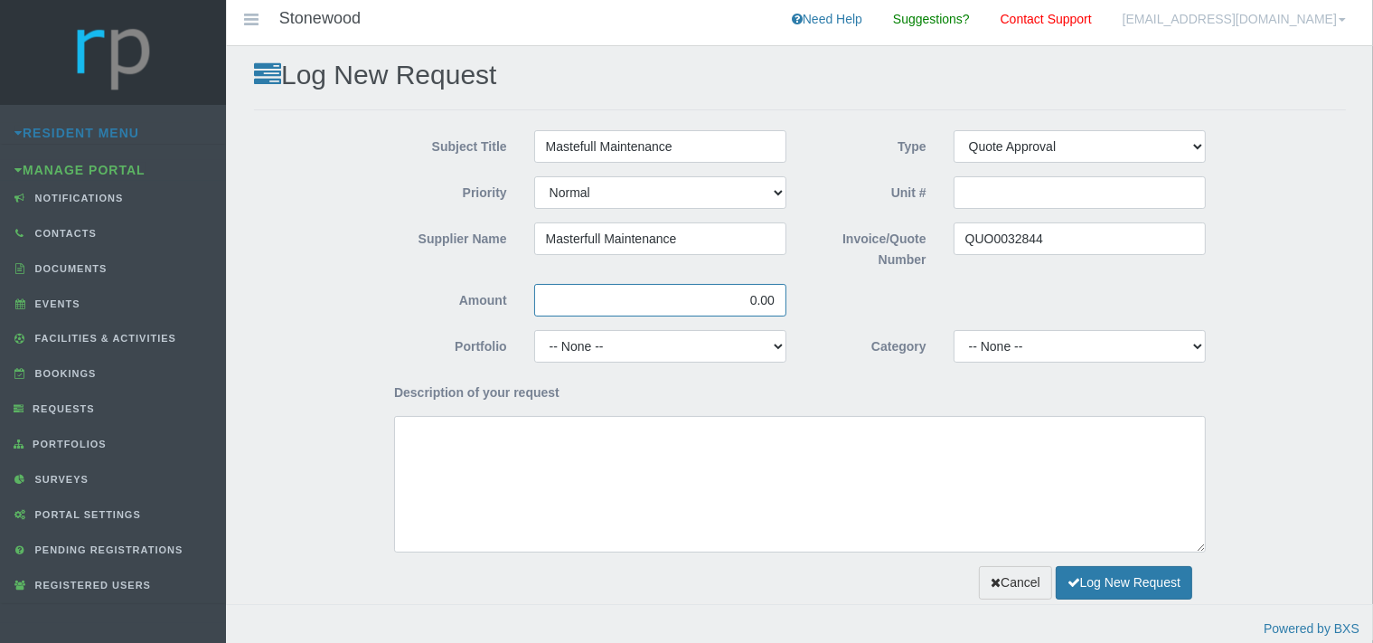
click at [727, 305] on input "0.00" at bounding box center [660, 300] width 252 height 33
type input "5,723.22"
click at [534, 330] on select "-- None -- Chairperson Communication Estate Manager Finance Gardens Maintenance…" at bounding box center [660, 346] width 252 height 33
select select "GARDENS"
click option "Gardens" at bounding box center [0, 0] width 0 height 0
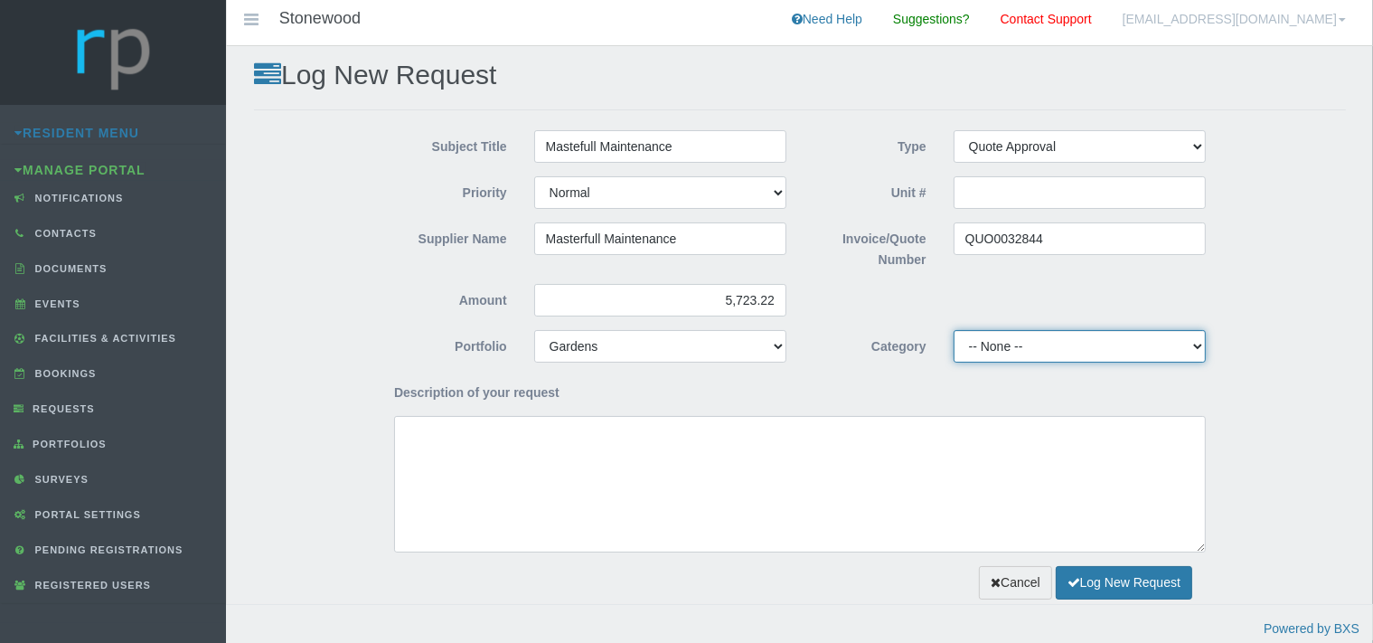
click at [953, 330] on select "-- None -- 10 YMP - Borehole 10 YMP - Fire Equipment 10 YMP - Garden upgrades 1…" at bounding box center [1079, 346] width 252 height 33
select select "301822b8-e3d9-43d0-9818-93cde88f4bf0"
click option "10 YMP - Garden upgrades" at bounding box center [0, 0] width 0 height 0
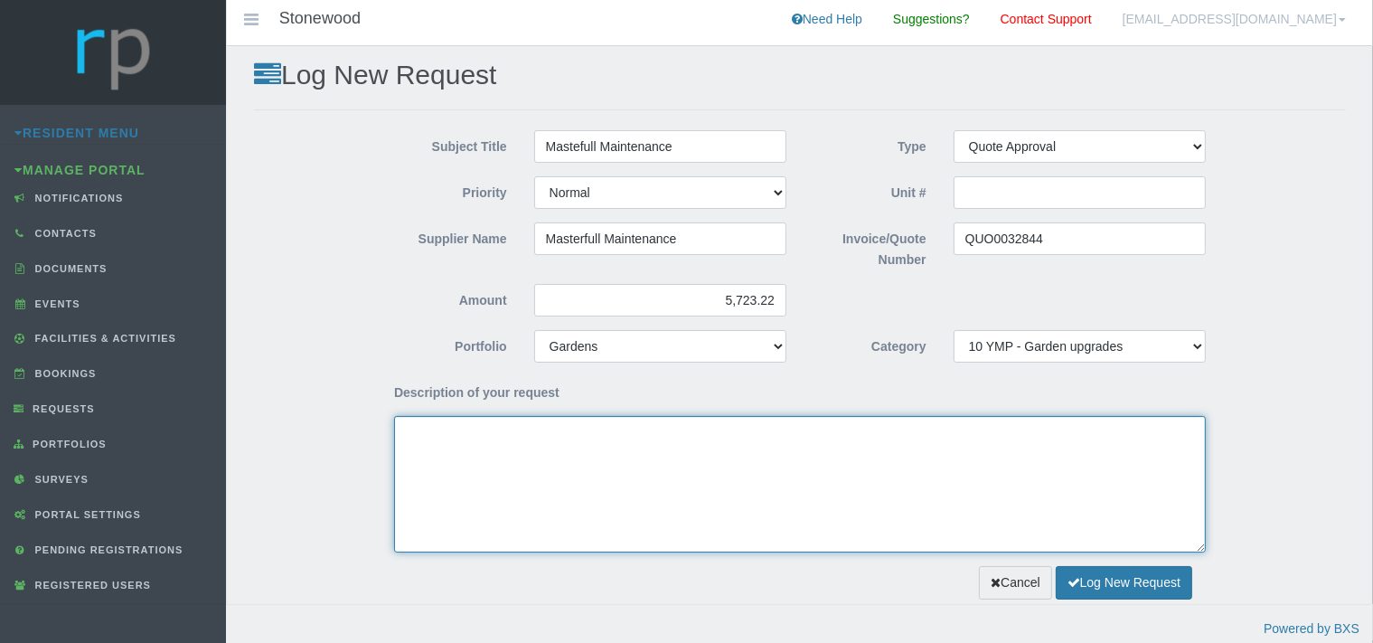
click at [633, 492] on textarea "Description of your request" at bounding box center [799, 484] width 811 height 136
type textarea "G"
drag, startPoint x: 585, startPoint y: 453, endPoint x: 591, endPoint y: 483, distance: 30.5
click at [585, 460] on textarea "Dear Trustees, We kindly request approval for hte attached summer s" at bounding box center [799, 484] width 811 height 136
click at [651, 452] on textarea "Dear Trustees, We kindly request approval for the attached summer s" at bounding box center [799, 484] width 811 height 136
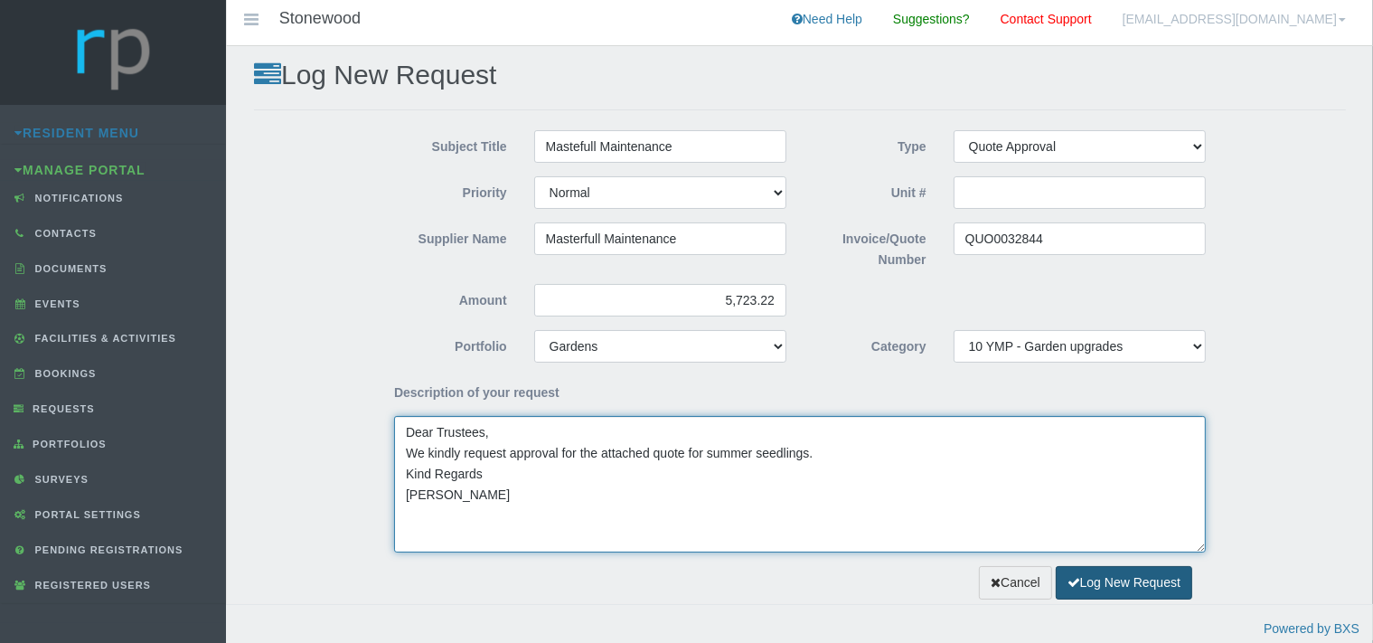
type textarea "Dear Trustees, We kindly request approval for the attached quote for summer see…"
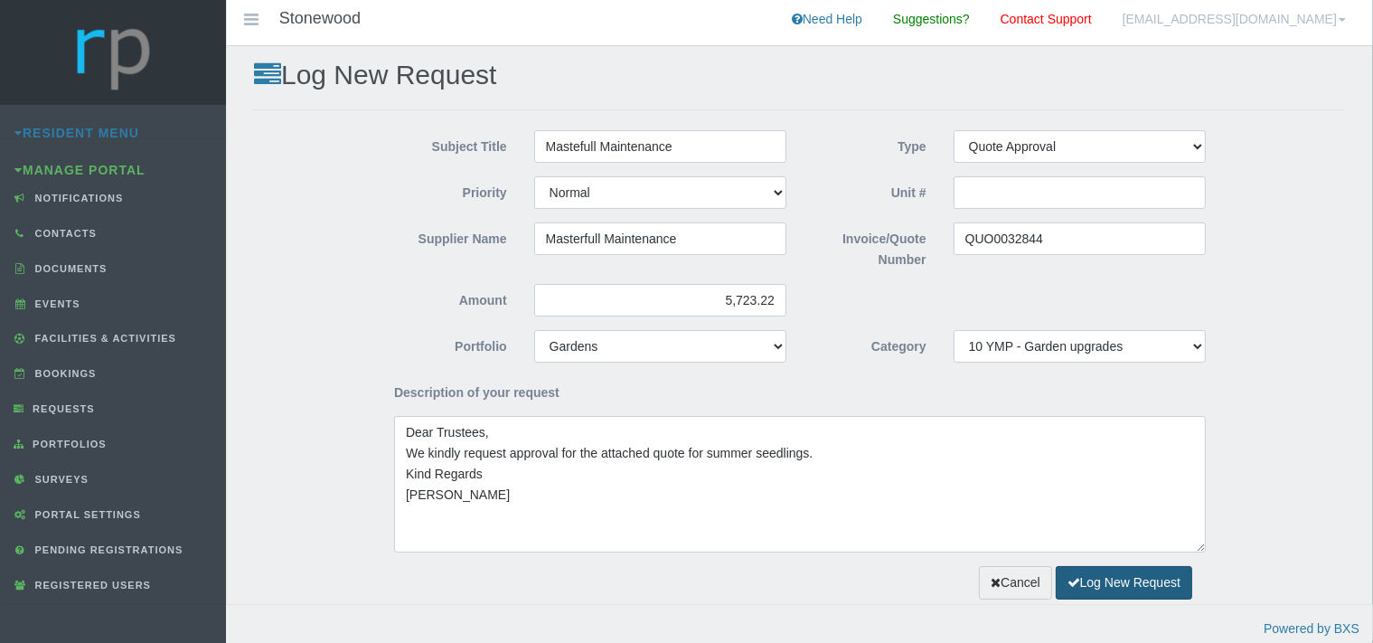
click at [1089, 580] on button "Log New Request" at bounding box center [1123, 582] width 136 height 33
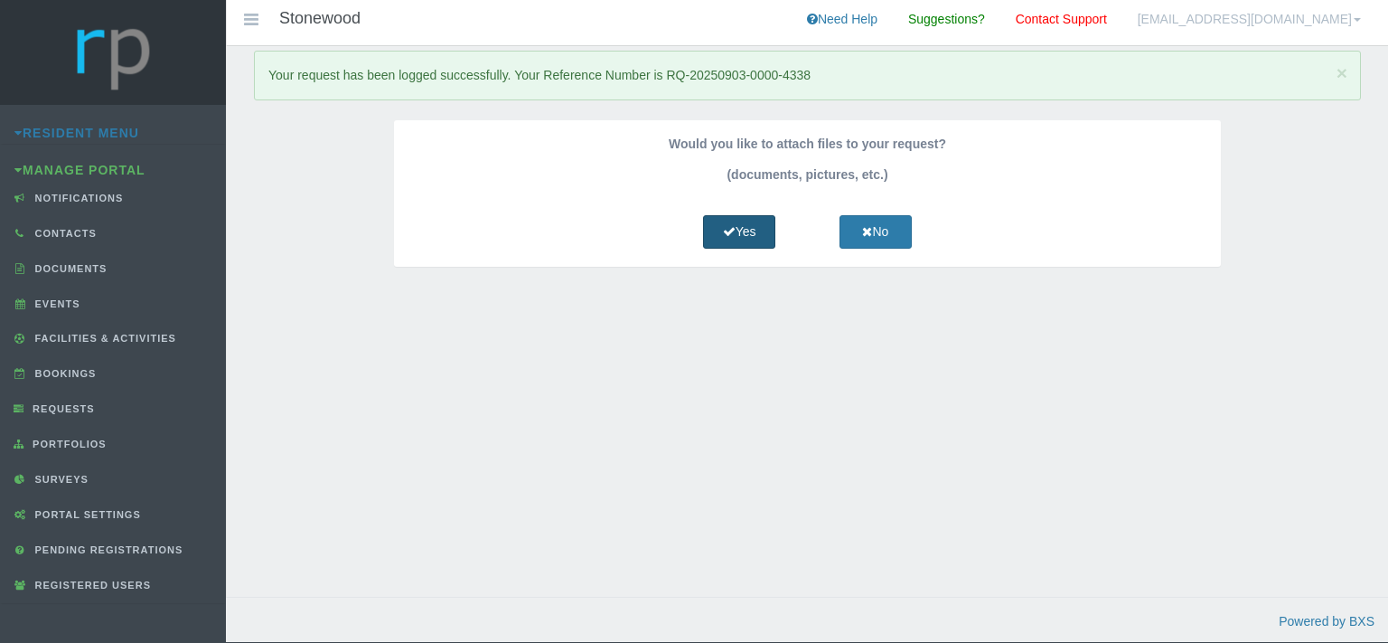
click at [754, 230] on link "Yes" at bounding box center [739, 231] width 72 height 33
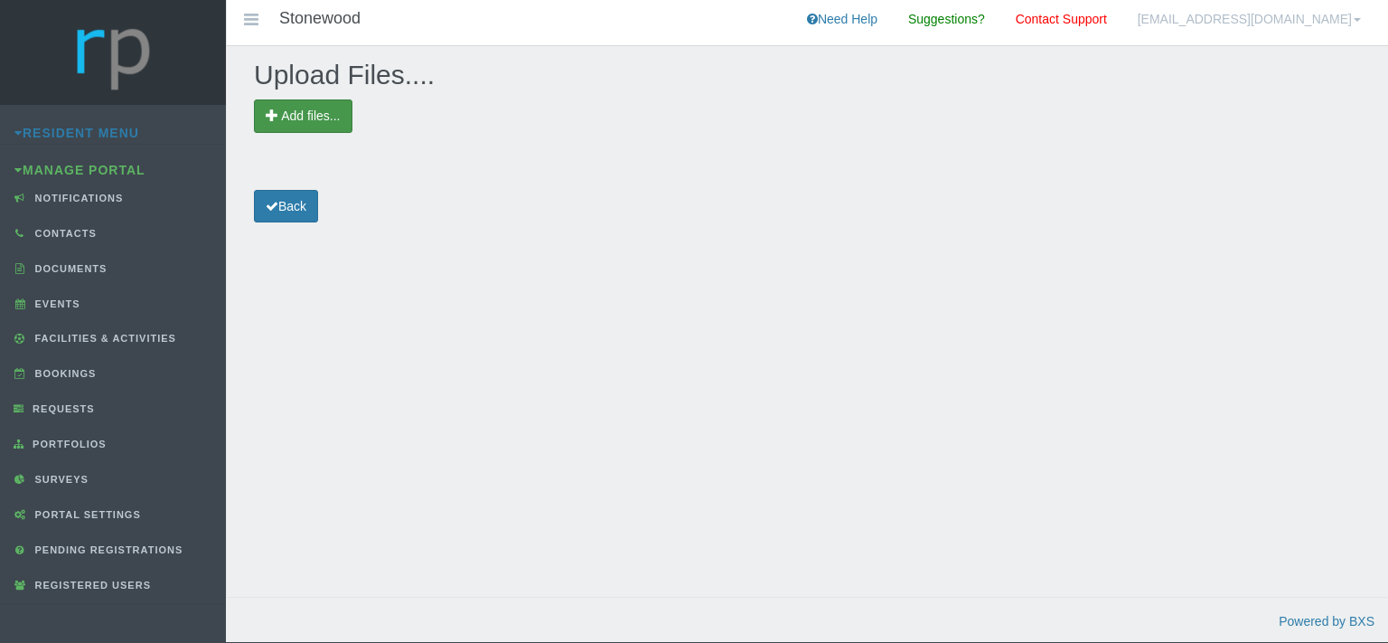
click at [333, 108] on span "Add files..." at bounding box center [303, 115] width 98 height 33
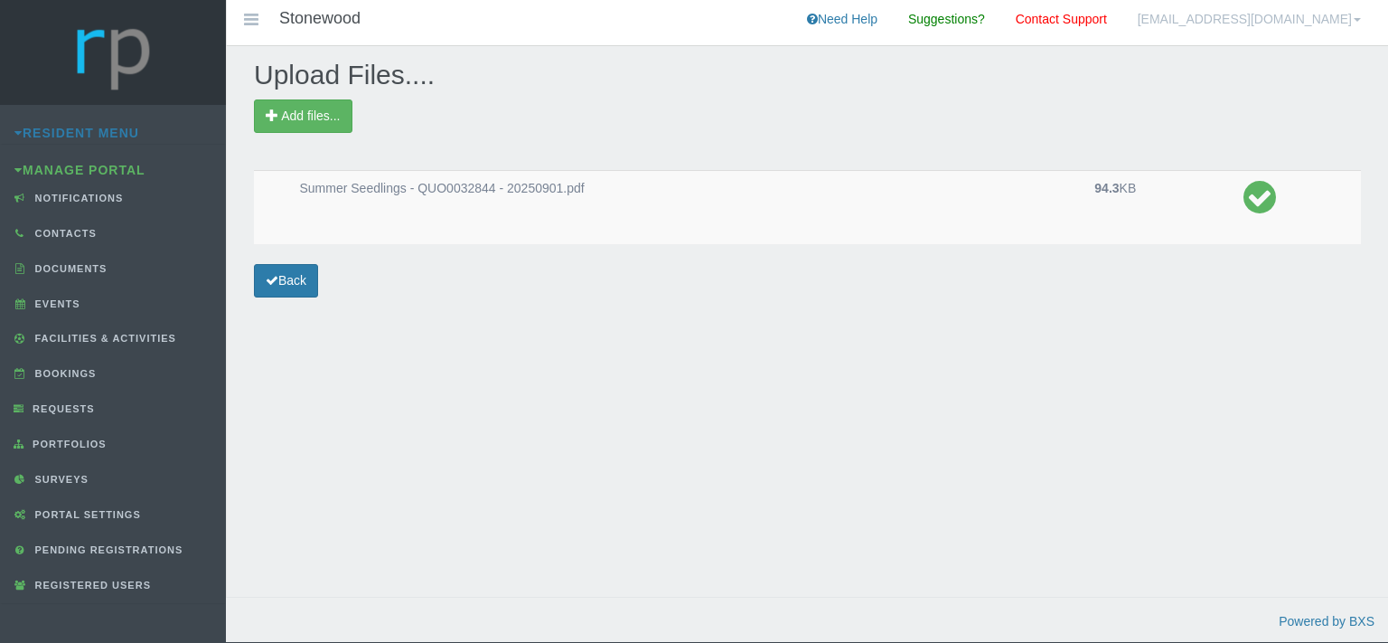
drag, startPoint x: 624, startPoint y: 352, endPoint x: 497, endPoint y: 334, distance: 128.7
click at [624, 352] on div "Upload Files.... Add files... Summer Seedlings - QUO0032844 - 20250901.pdf 94.3…" at bounding box center [807, 339] width 1162 height 586
click at [303, 276] on link "Back" at bounding box center [286, 280] width 64 height 33
